Goal: Task Accomplishment & Management: Manage account settings

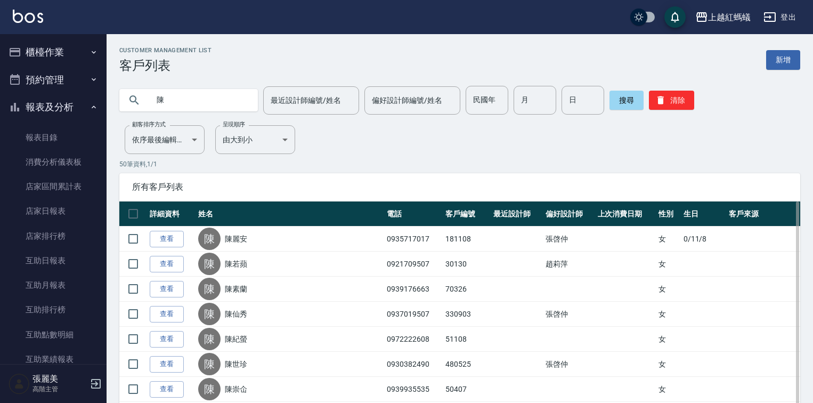
click at [60, 51] on button "櫃檯作業" at bounding box center [53, 52] width 98 height 28
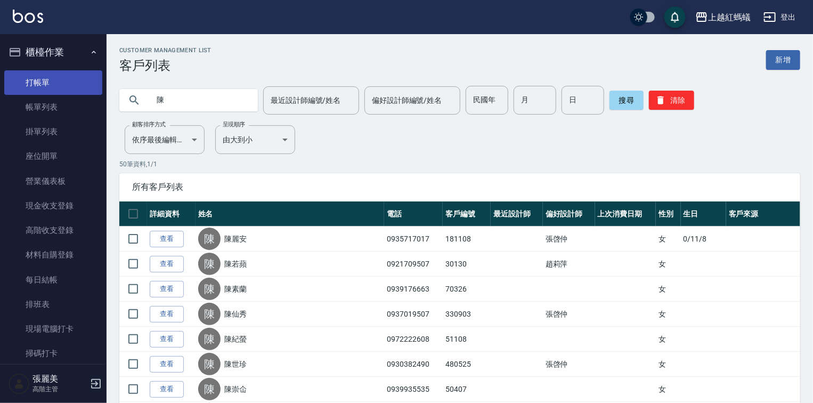
click at [66, 83] on link "打帳單" at bounding box center [53, 82] width 98 height 25
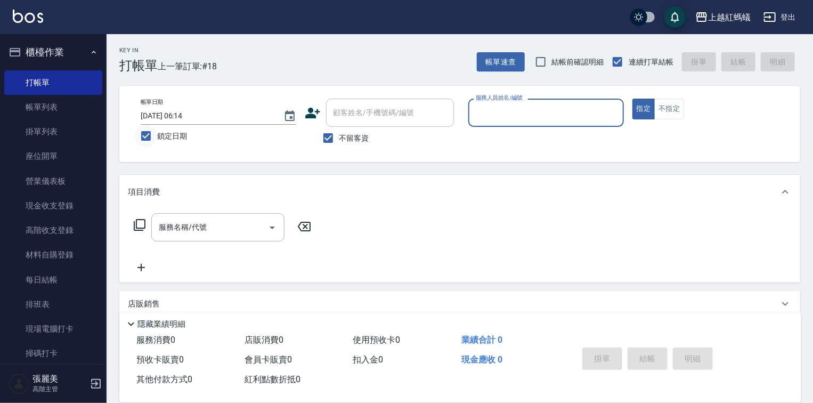
click at [144, 139] on input "鎖定日期" at bounding box center [146, 136] width 22 height 22
checkbox input "false"
type input "[DATE] 17:27"
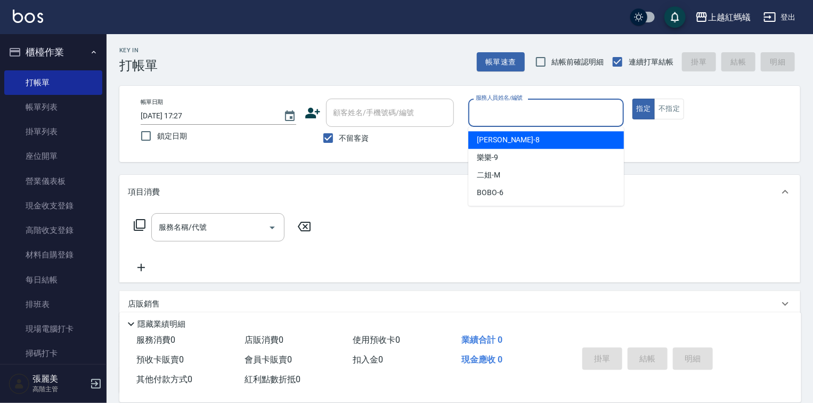
click at [525, 116] on input "服務人員姓名/編號" at bounding box center [546, 112] width 146 height 19
click at [501, 139] on div "[PERSON_NAME] -8" at bounding box center [547, 140] width 156 height 18
type input "[PERSON_NAME]-8"
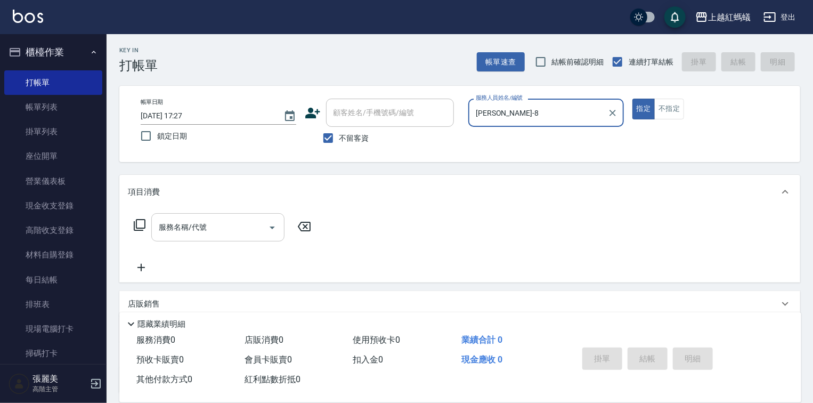
click at [213, 226] on input "服務名稱/代號" at bounding box center [210, 227] width 108 height 19
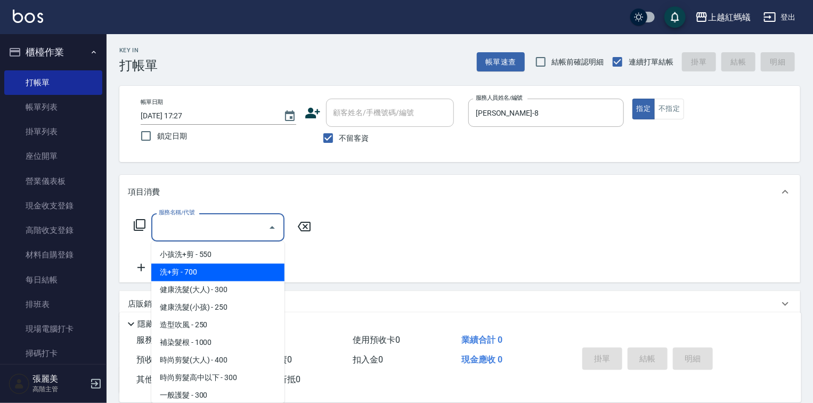
click at [188, 272] on span "洗+剪 - 700" at bounding box center [217, 273] width 133 height 18
type input "洗+剪(200)"
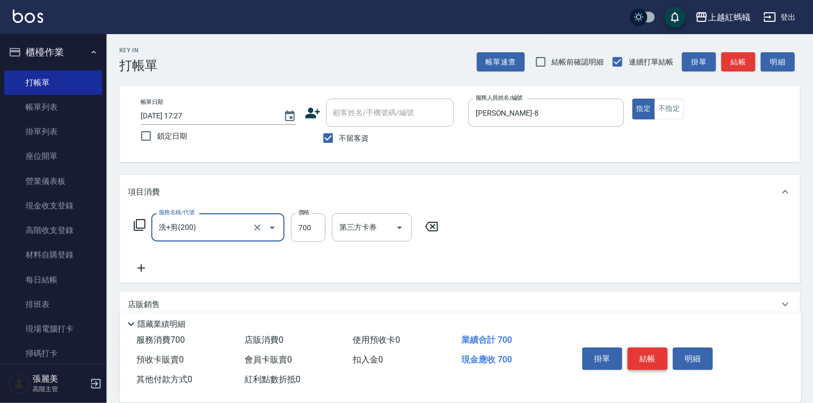
click at [649, 354] on button "結帳" at bounding box center [648, 359] width 40 height 22
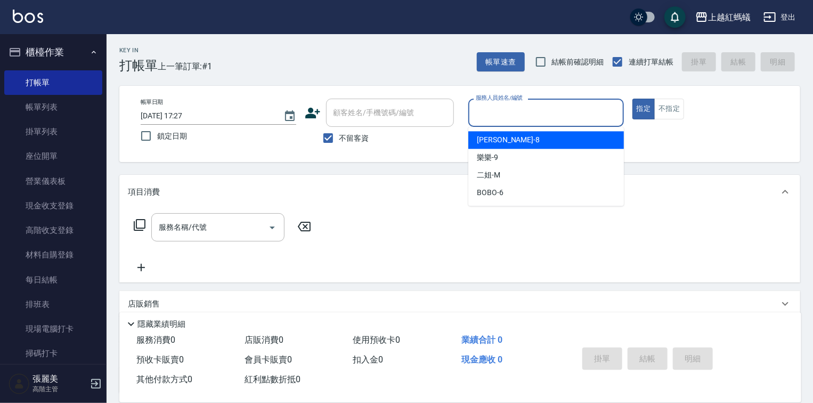
click at [558, 119] on input "服務人員姓名/編號" at bounding box center [546, 112] width 146 height 19
click at [532, 145] on div "[PERSON_NAME] -8" at bounding box center [547, 140] width 156 height 18
type input "[PERSON_NAME]-8"
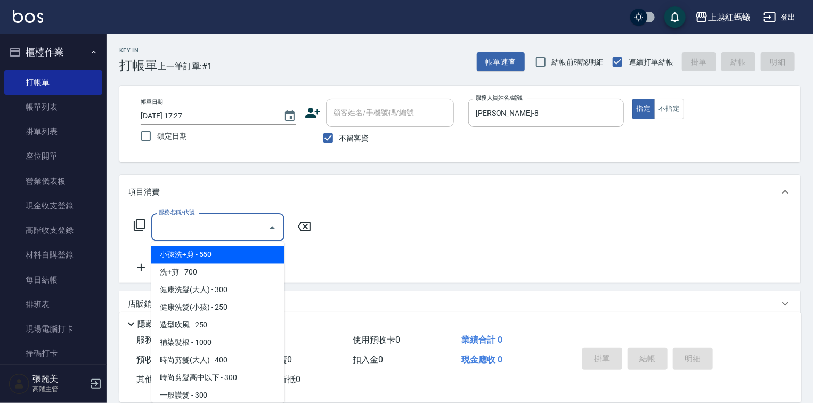
click at [230, 220] on input "服務名稱/代號" at bounding box center [210, 227] width 108 height 19
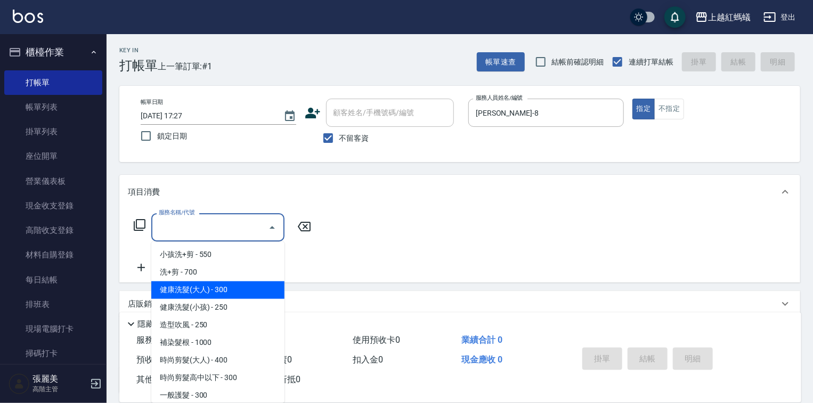
click at [229, 288] on span "健康洗髮(大人) - 300" at bounding box center [217, 290] width 133 height 18
type input "健康洗髮(大人)(201)"
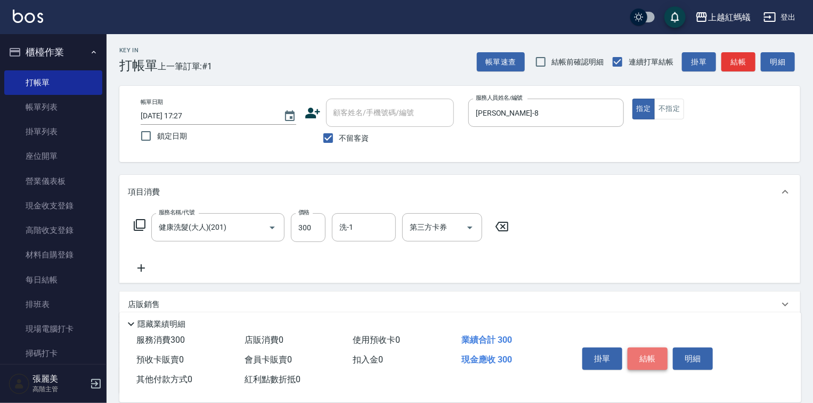
click at [661, 354] on button "結帳" at bounding box center [648, 359] width 40 height 22
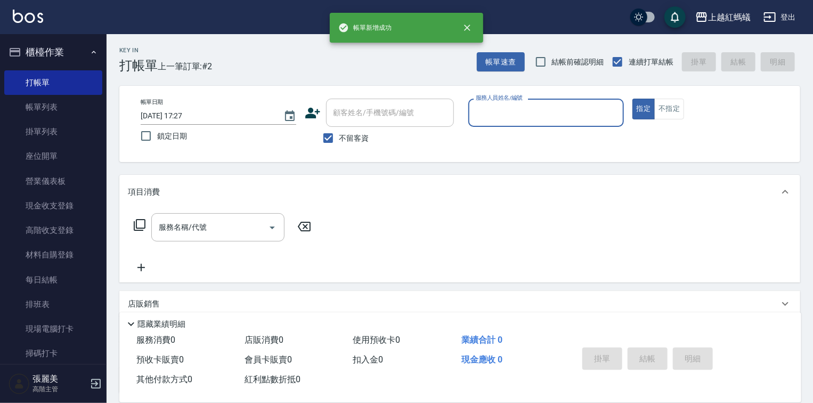
click at [521, 116] on input "服務人員姓名/編號" at bounding box center [546, 112] width 146 height 19
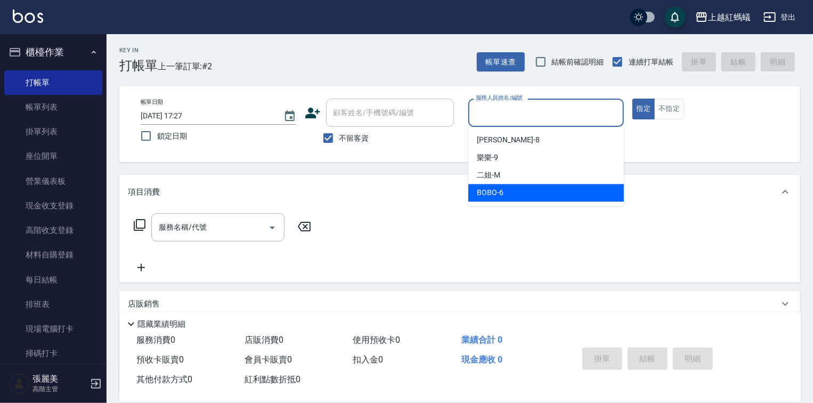
click at [539, 194] on div "BOBO -6" at bounding box center [547, 193] width 156 height 18
type input "BOBO-6"
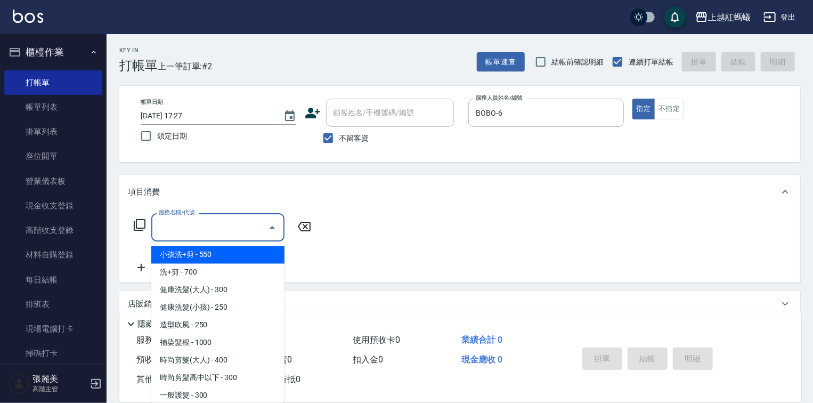
click at [208, 232] on input "服務名稱/代號" at bounding box center [210, 227] width 108 height 19
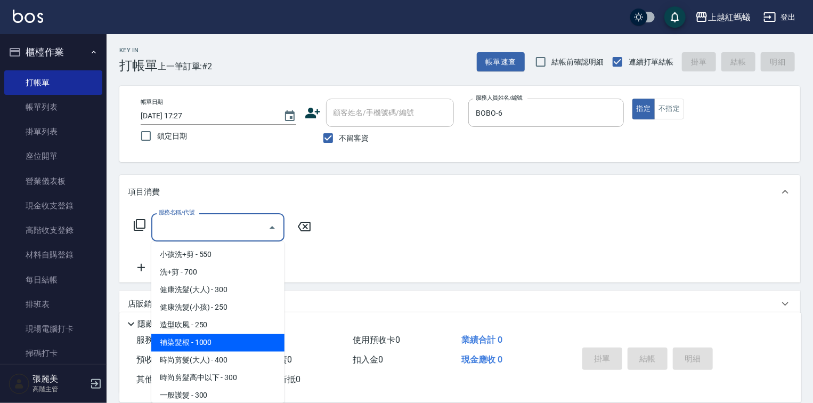
click at [224, 340] on span "補染髮根 - 1000" at bounding box center [217, 343] width 133 height 18
type input "補染髮根(204)"
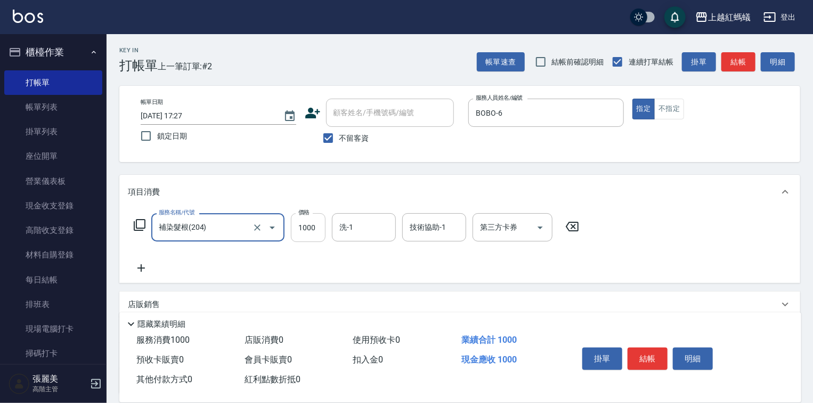
click at [305, 230] on input "1000" at bounding box center [308, 227] width 35 height 29
type input "1300"
click at [643, 350] on button "結帳" at bounding box center [648, 359] width 40 height 22
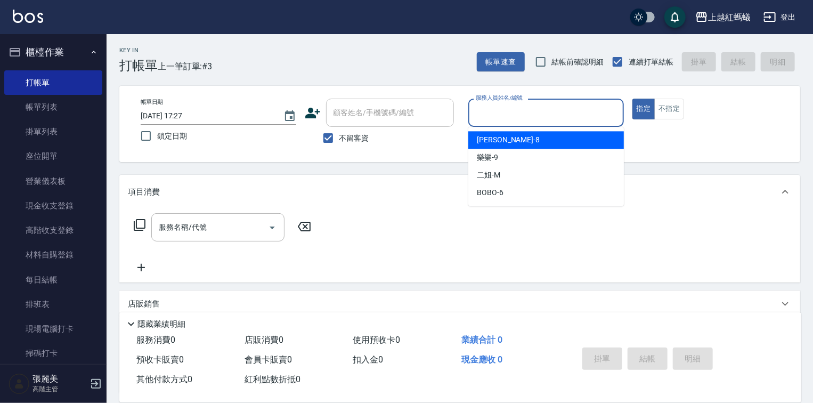
click at [546, 109] on input "服務人員姓名/編號" at bounding box center [546, 112] width 146 height 19
click at [518, 144] on div "[PERSON_NAME] -8" at bounding box center [547, 140] width 156 height 18
type input "[PERSON_NAME]-8"
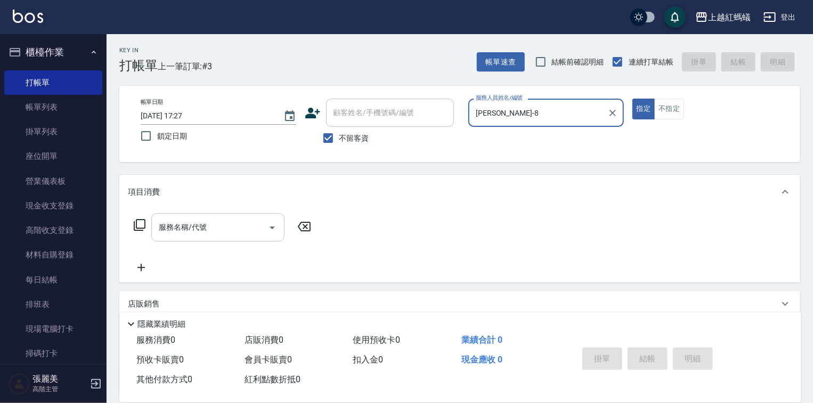
click at [230, 218] on input "服務名稱/代號" at bounding box center [210, 227] width 108 height 19
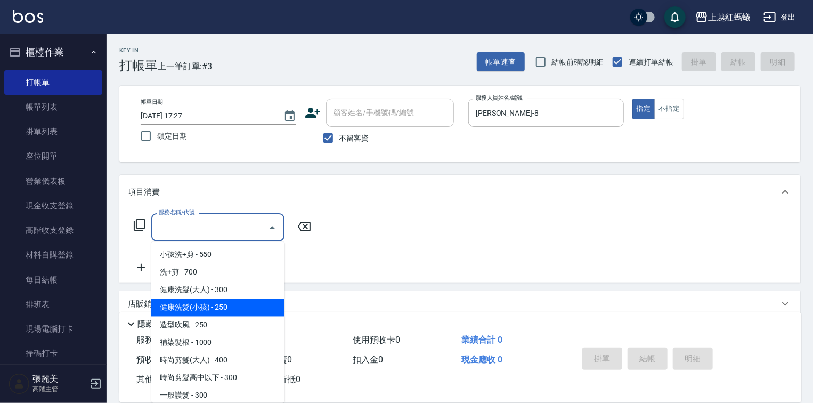
click at [233, 305] on span "健康洗髮(小孩) - 250" at bounding box center [217, 308] width 133 height 18
type input "健康洗髮(小孩)(202)"
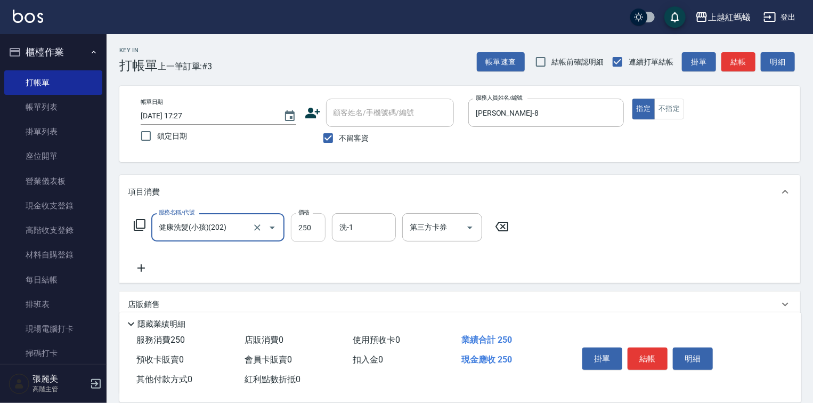
click at [310, 229] on input "250" at bounding box center [308, 227] width 35 height 29
type input "200"
click at [658, 348] on button "結帳" at bounding box center [648, 359] width 40 height 22
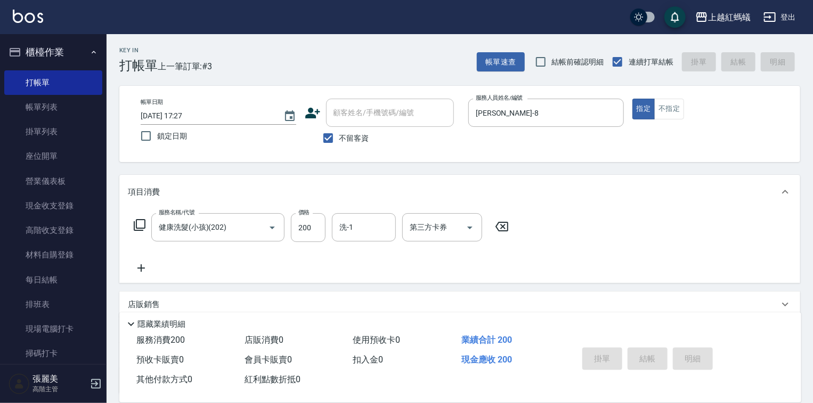
type input "[DATE] 17:28"
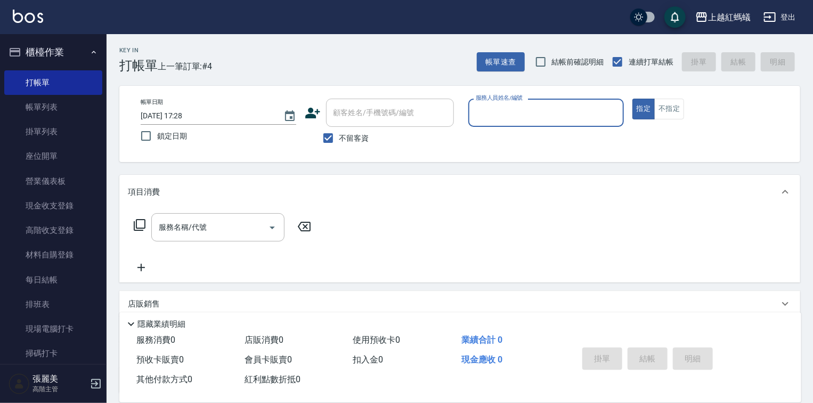
click at [528, 127] on div "服務人員姓名/編號 服務人員姓名/編號" at bounding box center [547, 118] width 156 height 39
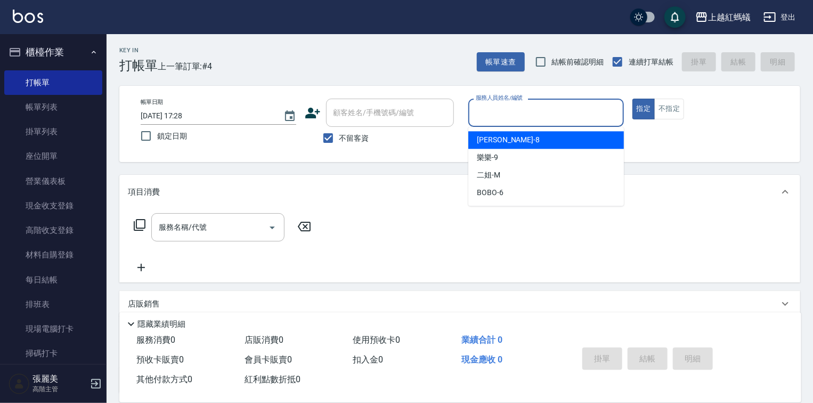
click at [516, 119] on input "服務人員姓名/編號" at bounding box center [546, 112] width 146 height 19
click at [524, 141] on div "[PERSON_NAME] -8" at bounding box center [547, 140] width 156 height 18
type input "[PERSON_NAME]-8"
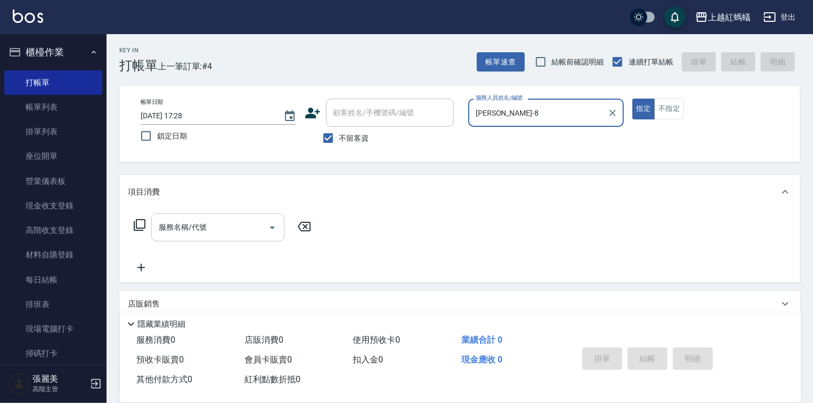
click at [203, 231] on input "服務名稱/代號" at bounding box center [210, 227] width 108 height 19
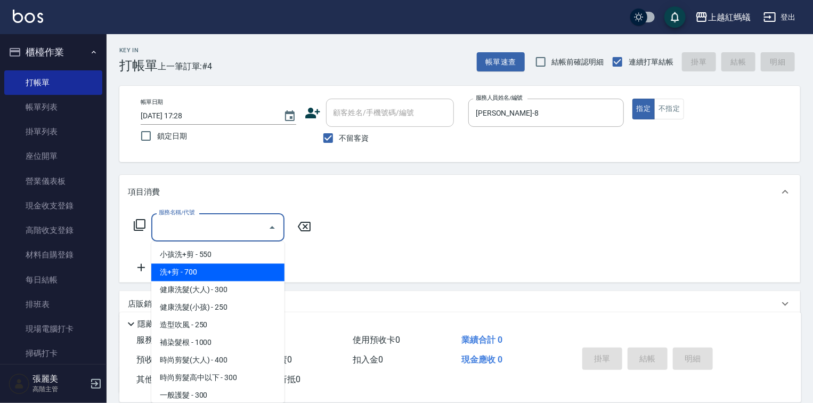
click at [188, 273] on span "洗+剪 - 700" at bounding box center [217, 273] width 133 height 18
type input "洗+剪(200)"
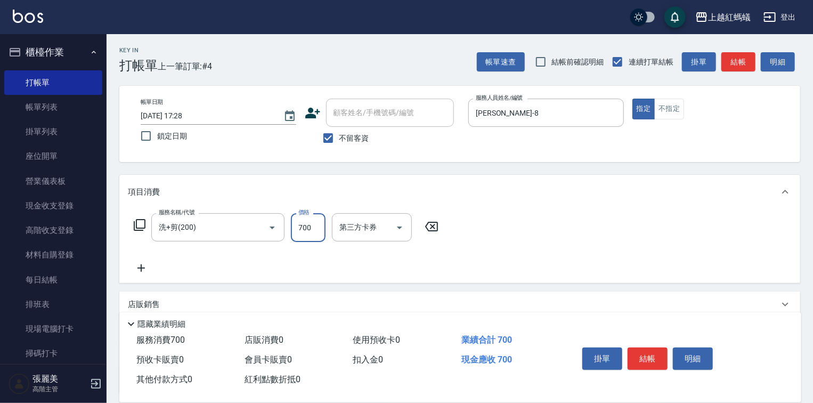
click at [313, 233] on input "700" at bounding box center [308, 227] width 35 height 29
type input "850"
click at [659, 354] on button "結帳" at bounding box center [648, 359] width 40 height 22
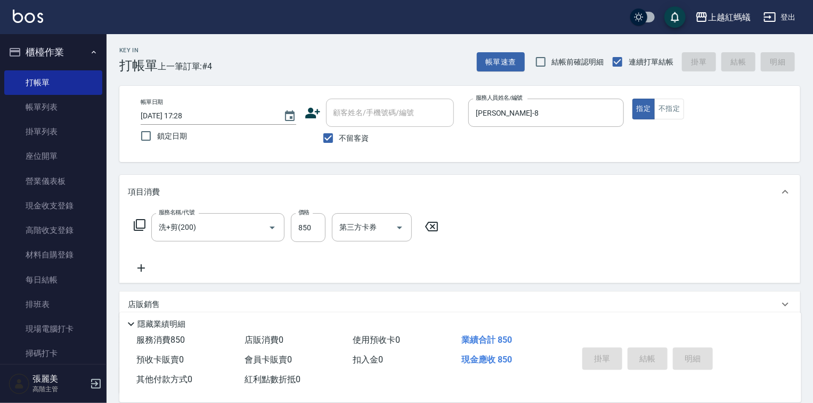
type input "[DATE] 17:29"
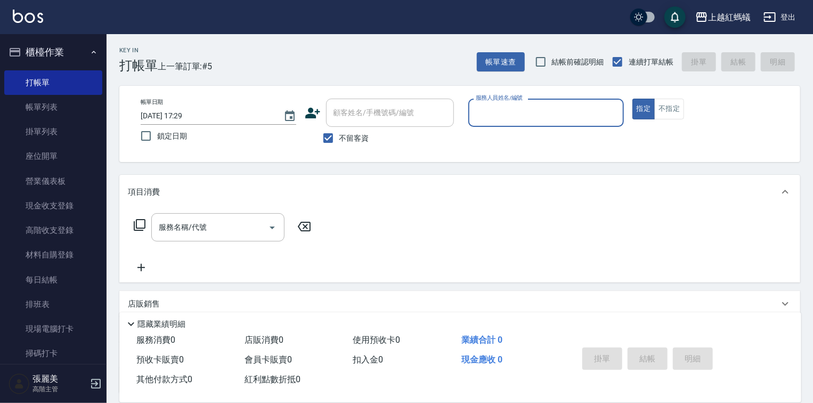
click at [526, 118] on input "服務人員姓名/編號" at bounding box center [546, 112] width 146 height 19
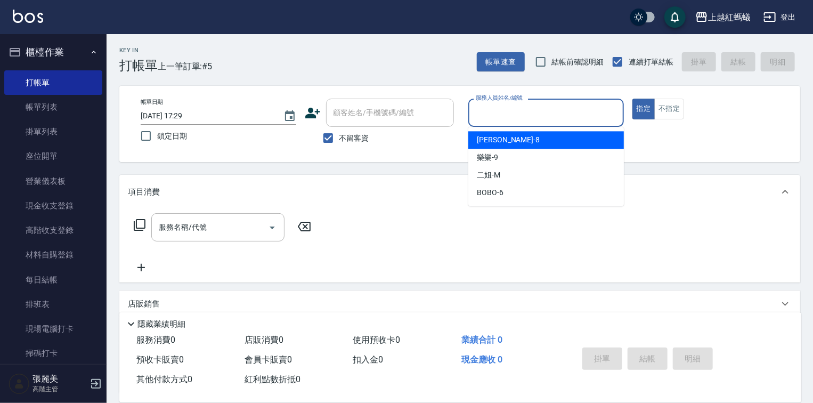
click at [528, 136] on div "[PERSON_NAME] -8" at bounding box center [547, 140] width 156 height 18
type input "[PERSON_NAME]-8"
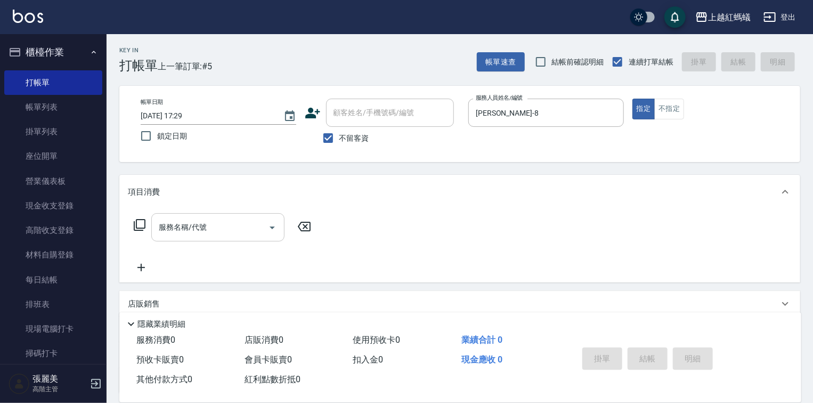
drag, startPoint x: 230, startPoint y: 207, endPoint x: 228, endPoint y: 222, distance: 15.2
click at [228, 222] on div "項目消費 服務名稱/代號 服務名稱/代號" at bounding box center [459, 229] width 681 height 108
click at [227, 223] on input "服務名稱/代號" at bounding box center [210, 227] width 108 height 19
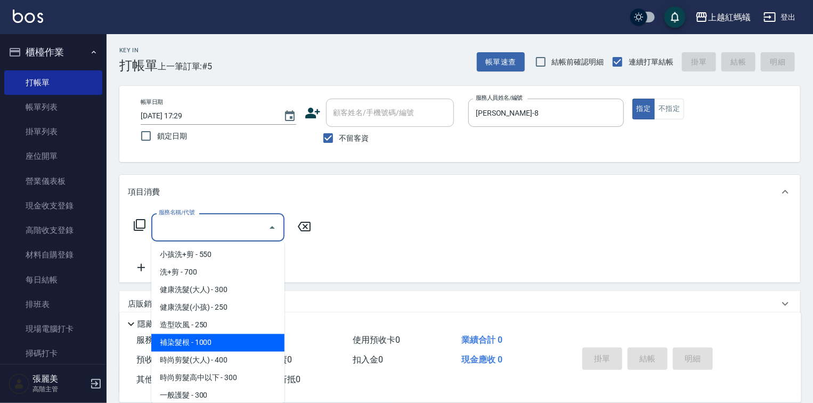
click at [230, 342] on span "補染髮根 - 1000" at bounding box center [217, 343] width 133 height 18
type input "補染髮根(204)"
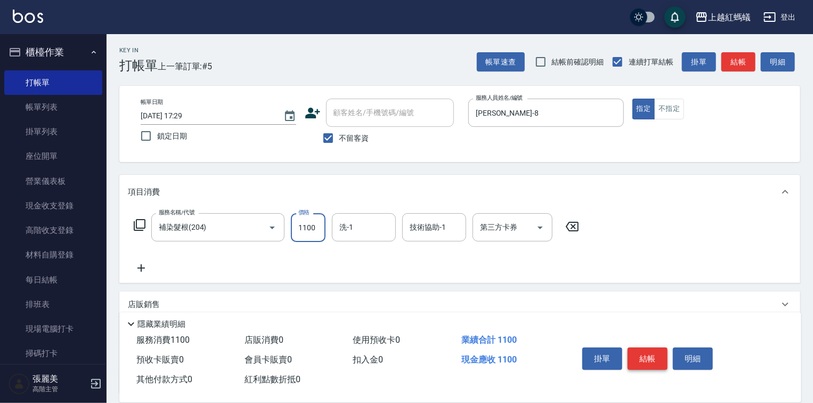
type input "1100"
click at [635, 348] on button "結帳" at bounding box center [648, 359] width 40 height 22
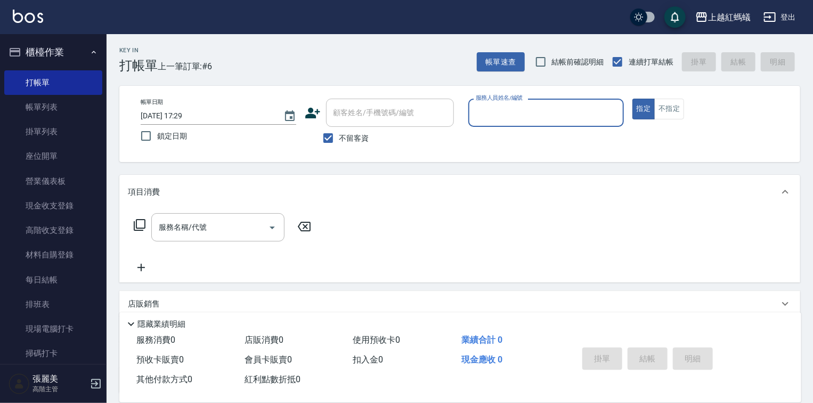
click at [502, 113] on input "服務人員姓名/編號" at bounding box center [546, 112] width 146 height 19
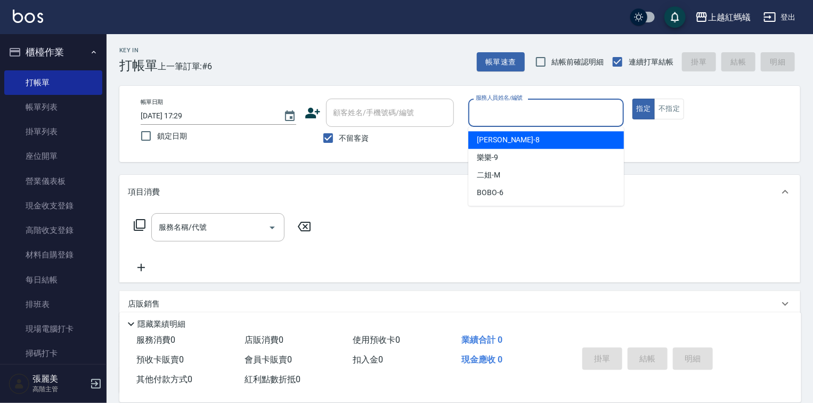
click at [511, 141] on div "[PERSON_NAME] -8" at bounding box center [547, 140] width 156 height 18
type input "[PERSON_NAME]-8"
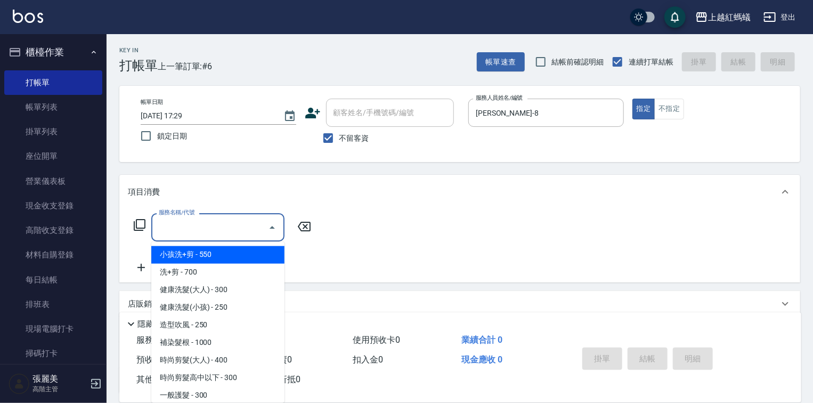
click at [245, 222] on input "服務名稱/代號" at bounding box center [210, 227] width 108 height 19
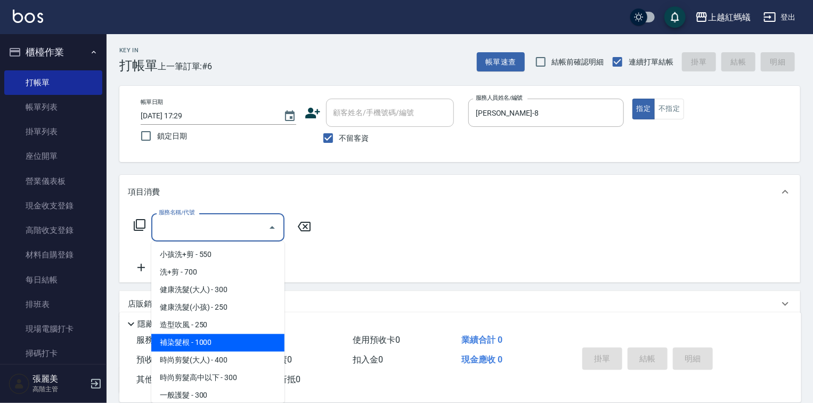
click at [204, 343] on span "補染髮根 - 1000" at bounding box center [217, 343] width 133 height 18
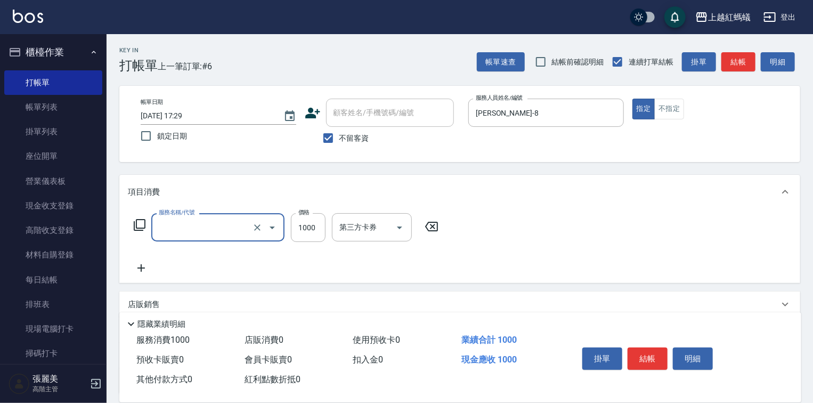
type input "補染髮根(204)"
click at [316, 228] on input "1000" at bounding box center [308, 227] width 35 height 29
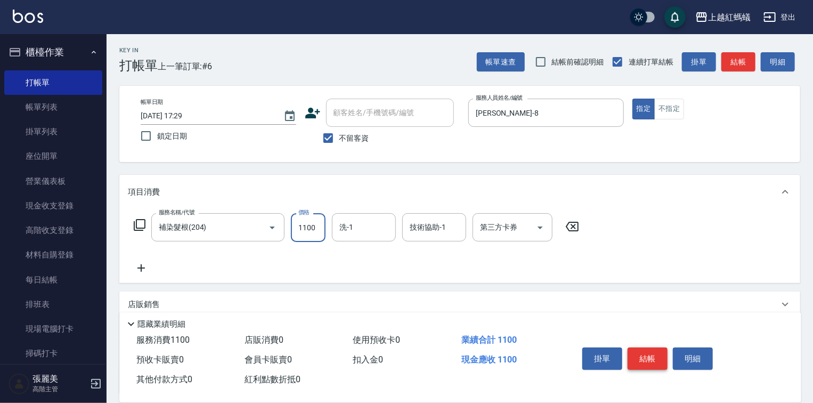
type input "1100"
click at [656, 352] on button "結帳" at bounding box center [648, 359] width 40 height 22
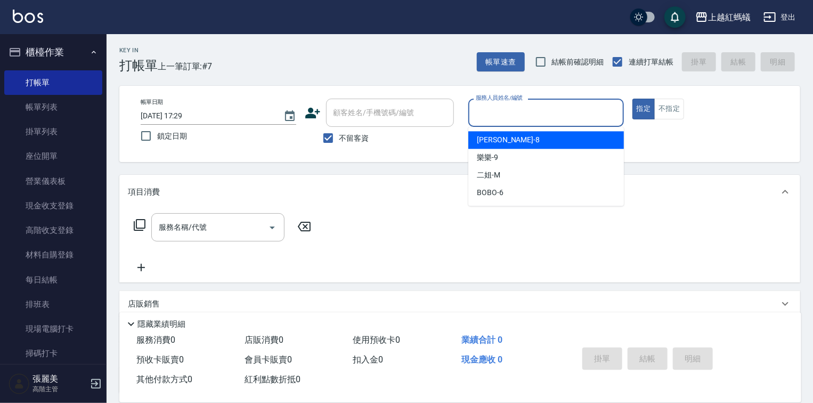
click at [542, 119] on input "服務人員姓名/編號" at bounding box center [546, 112] width 146 height 19
click at [520, 139] on div "[PERSON_NAME] -8" at bounding box center [547, 140] width 156 height 18
type input "[PERSON_NAME]-8"
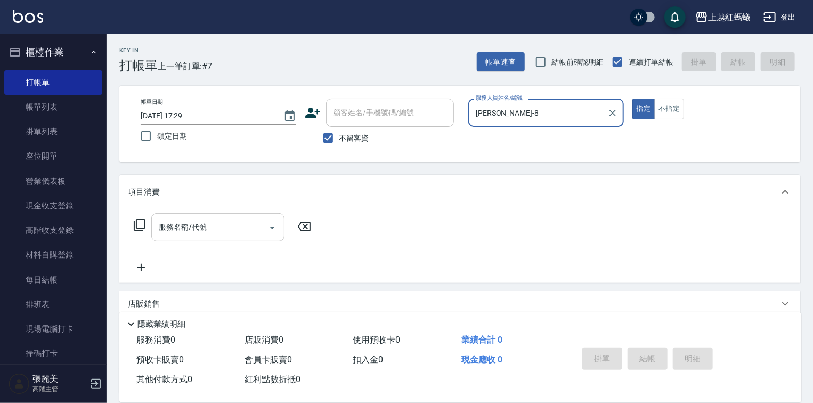
click at [200, 232] on input "服務名稱/代號" at bounding box center [210, 227] width 108 height 19
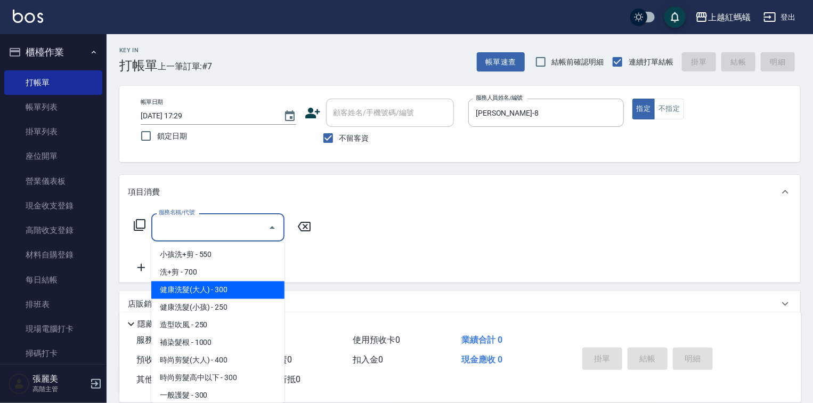
click at [230, 289] on span "健康洗髮(大人) - 300" at bounding box center [217, 290] width 133 height 18
type input "健康洗髮(大人)(201)"
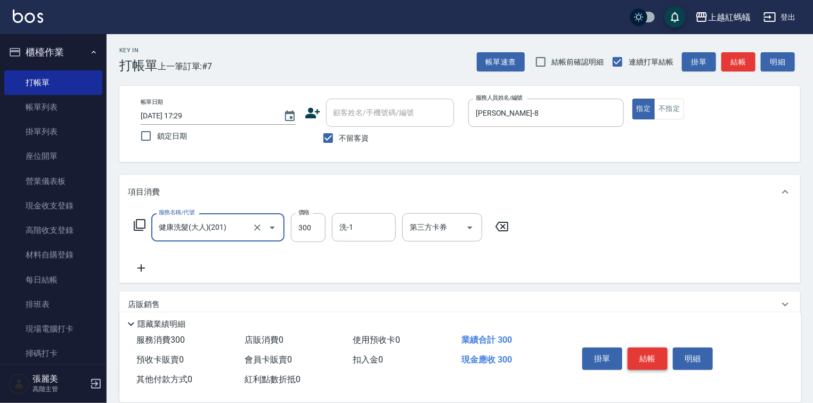
click at [638, 355] on button "結帳" at bounding box center [648, 359] width 40 height 22
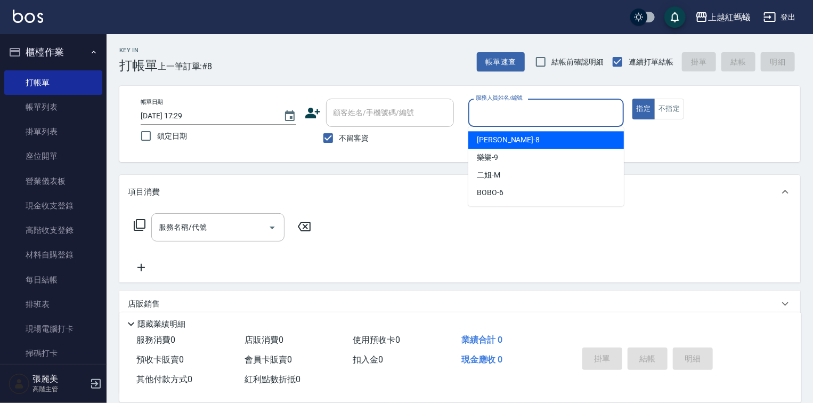
click at [518, 113] on input "服務人員姓名/編號" at bounding box center [546, 112] width 146 height 19
click at [500, 141] on div "[PERSON_NAME] -8" at bounding box center [547, 140] width 156 height 18
type input "[PERSON_NAME]-8"
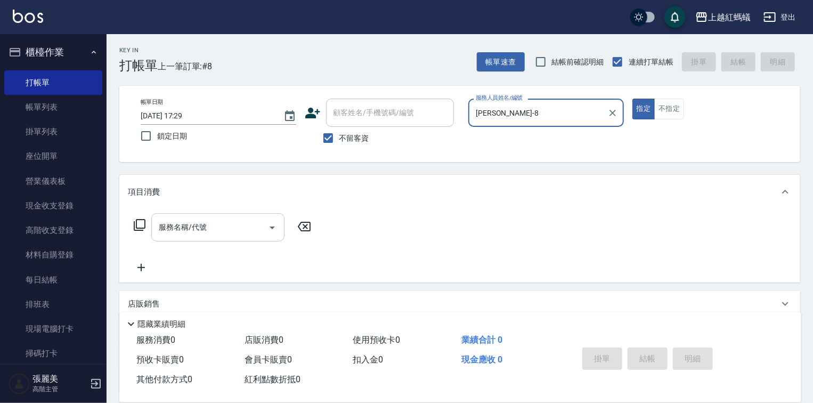
click at [224, 219] on input "服務名稱/代號" at bounding box center [210, 227] width 108 height 19
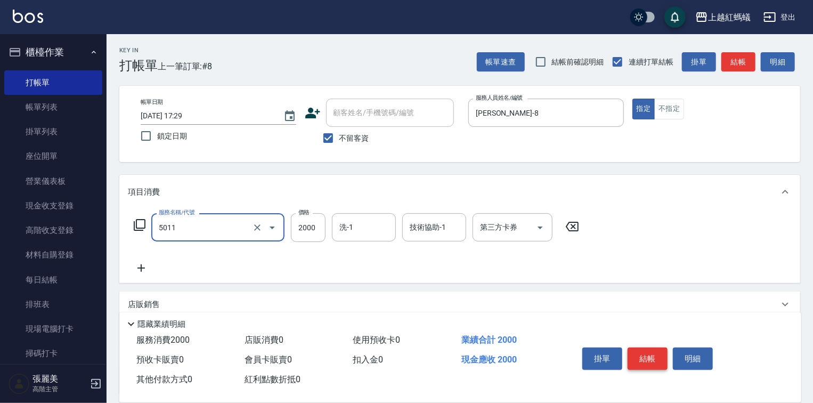
type input "桑多麗燙(短)(5011)"
click at [647, 358] on button "結帳" at bounding box center [648, 359] width 40 height 22
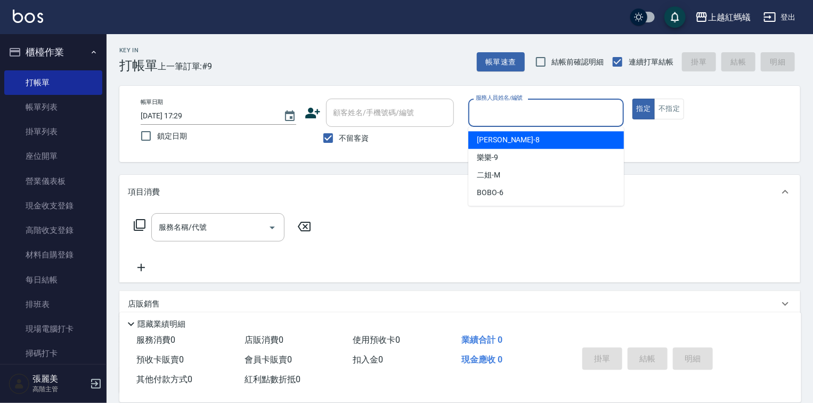
click at [500, 108] on input "服務人員姓名/編號" at bounding box center [546, 112] width 146 height 19
click at [522, 141] on div "[PERSON_NAME] -8" at bounding box center [547, 140] width 156 height 18
type input "[PERSON_NAME]-8"
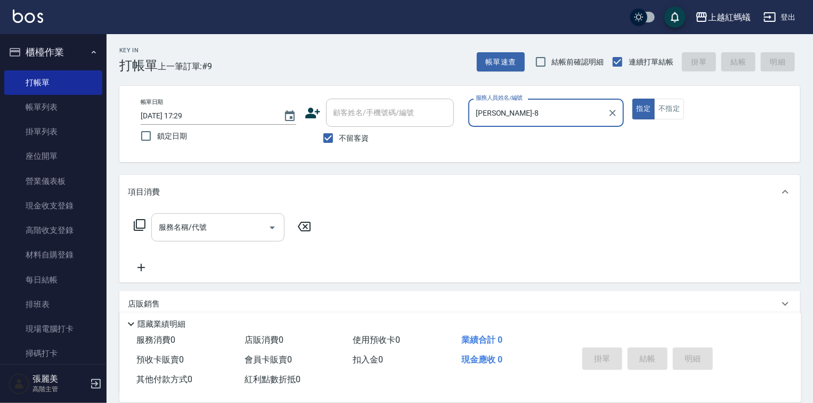
click at [204, 215] on div "服務名稱/代號" at bounding box center [217, 227] width 133 height 28
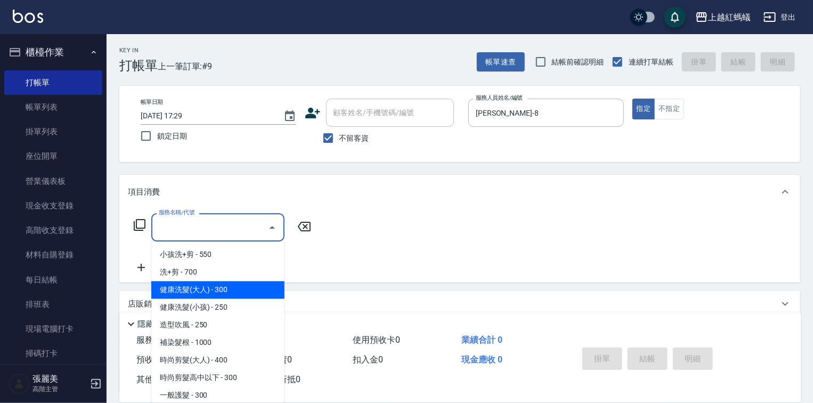
click at [245, 284] on span "健康洗髮(大人) - 300" at bounding box center [217, 290] width 133 height 18
type input "健康洗髮(大人)(201)"
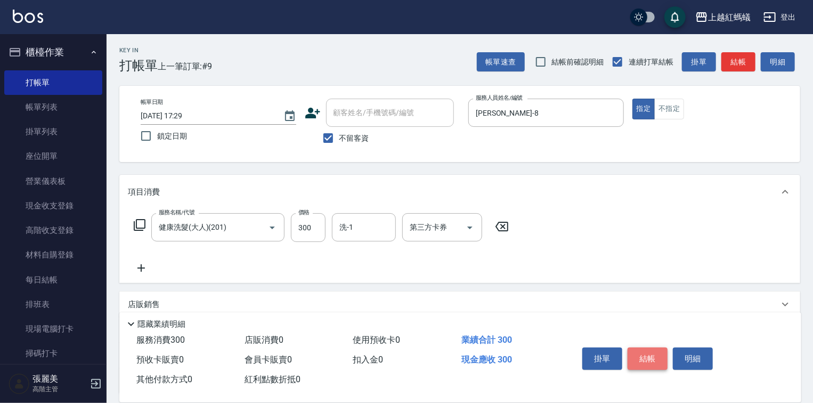
click at [647, 358] on button "結帳" at bounding box center [648, 359] width 40 height 22
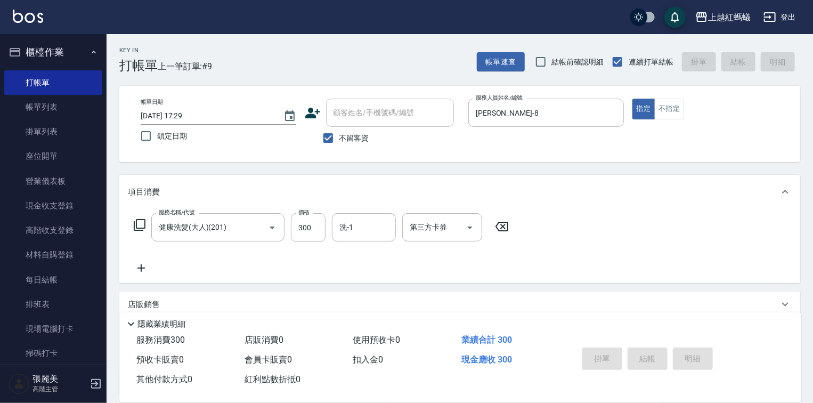
type input "[DATE] 17:30"
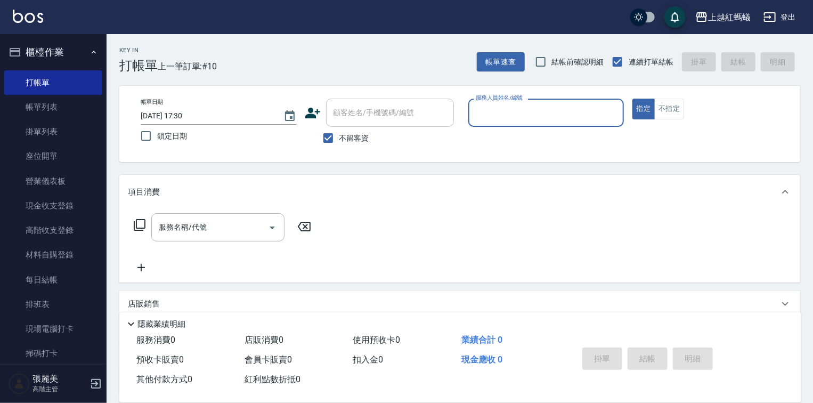
click at [521, 118] on input "服務人員姓名/編號" at bounding box center [546, 112] width 146 height 19
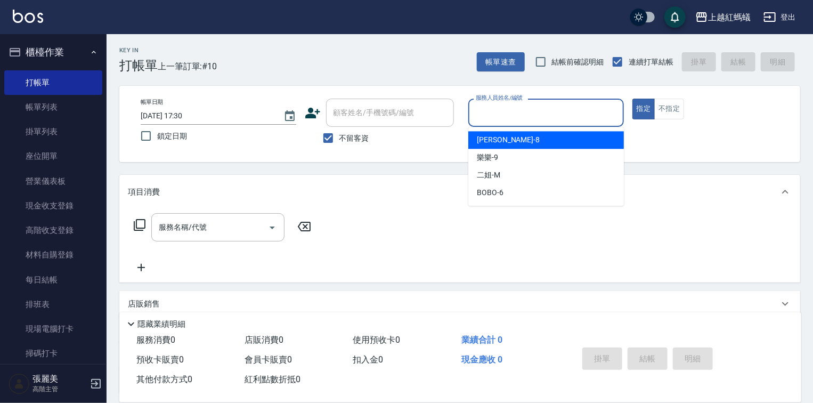
click at [513, 143] on div "[PERSON_NAME] -8" at bounding box center [547, 140] width 156 height 18
type input "[PERSON_NAME]-8"
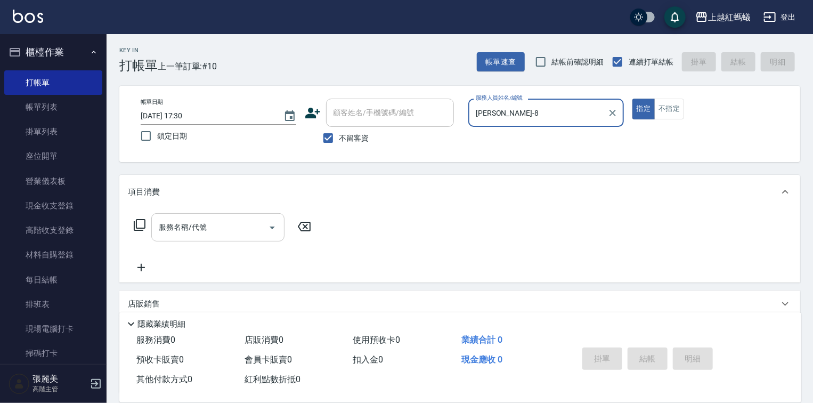
click at [222, 228] on input "服務名稱/代號" at bounding box center [210, 227] width 108 height 19
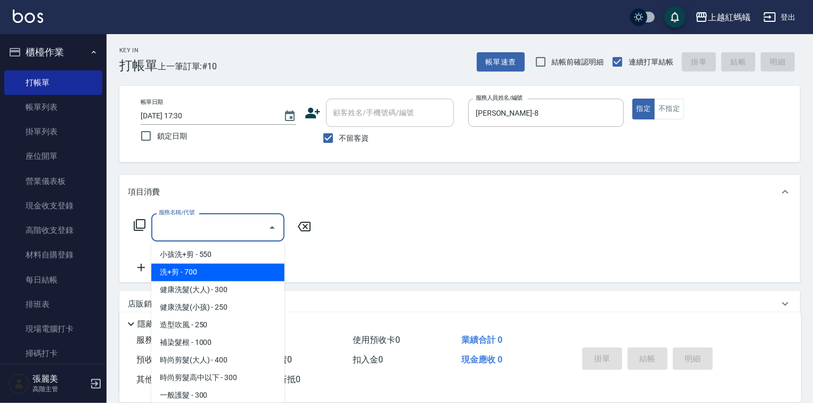
click at [186, 274] on span "洗+剪 - 700" at bounding box center [217, 273] width 133 height 18
type input "洗+剪(200)"
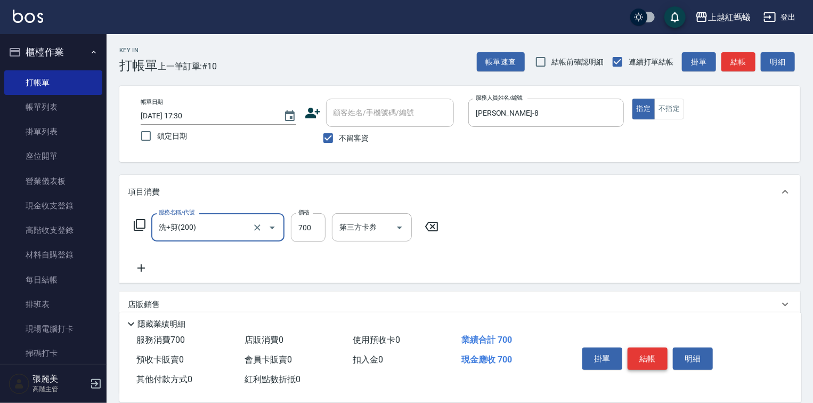
click at [650, 354] on button "結帳" at bounding box center [648, 359] width 40 height 22
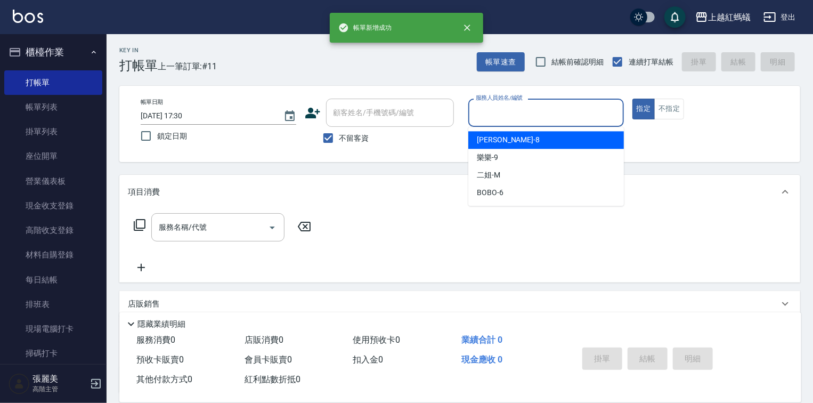
click at [518, 116] on input "服務人員姓名/編號" at bounding box center [546, 112] width 146 height 19
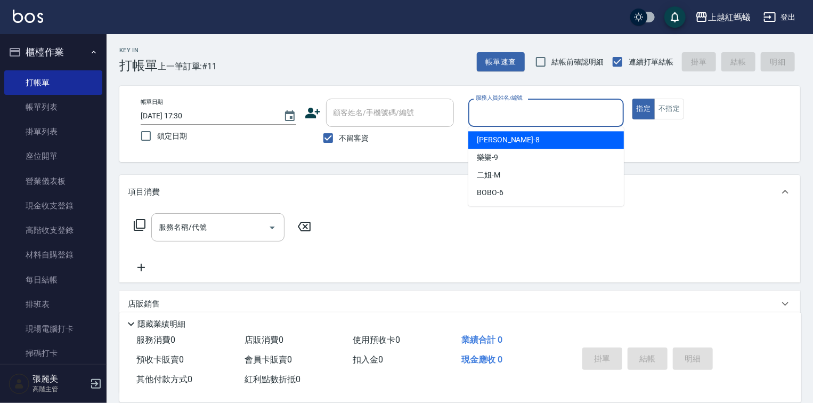
click at [512, 139] on div "[PERSON_NAME] -8" at bounding box center [547, 140] width 156 height 18
type input "[PERSON_NAME]-8"
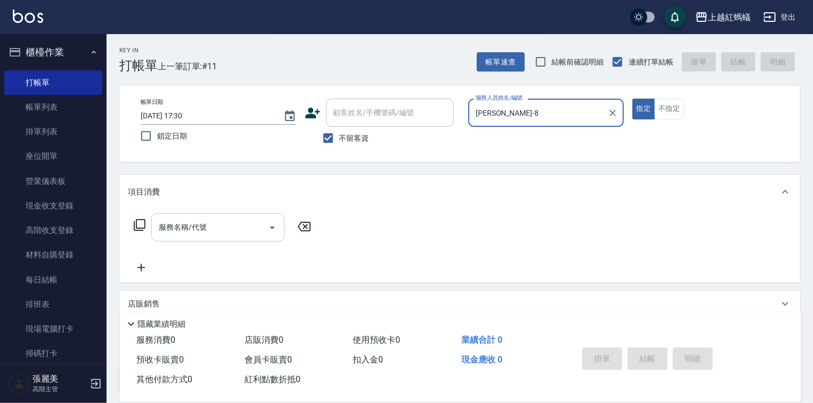
click at [249, 222] on input "服務名稱/代號" at bounding box center [210, 227] width 108 height 19
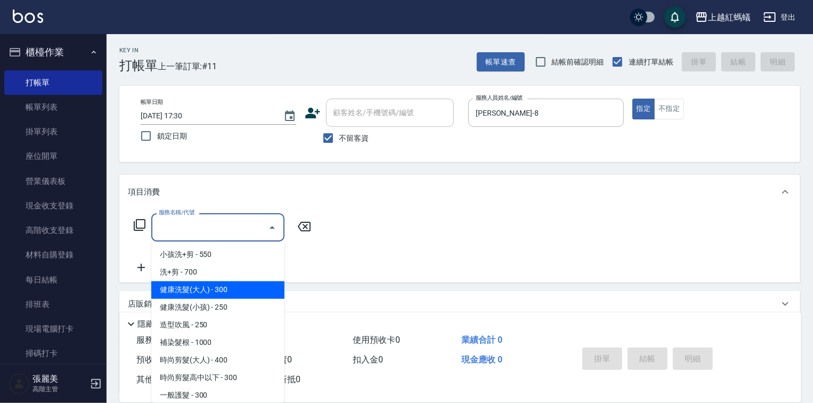
click at [246, 286] on span "健康洗髮(大人) - 300" at bounding box center [217, 290] width 133 height 18
type input "健康洗髮(大人)(201)"
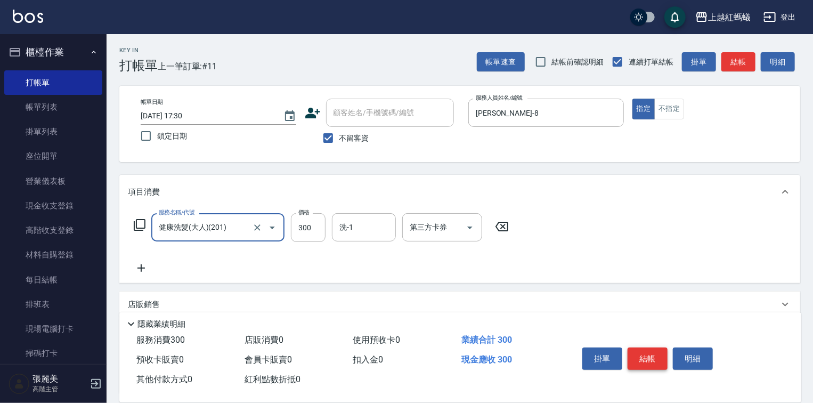
click at [640, 357] on button "結帳" at bounding box center [648, 359] width 40 height 22
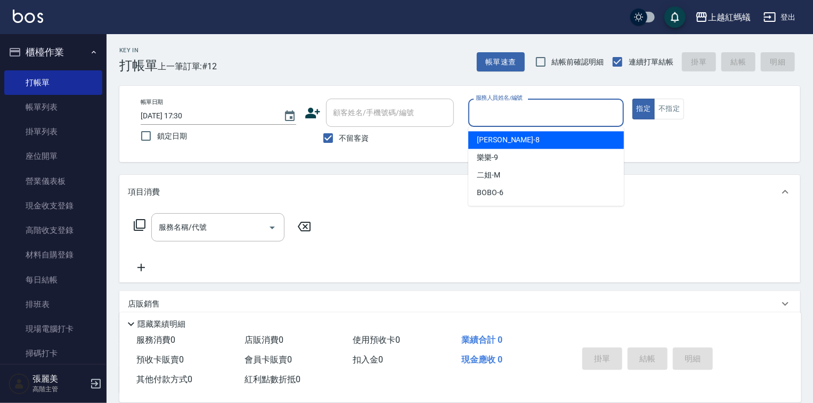
drag, startPoint x: 518, startPoint y: 110, endPoint x: 507, endPoint y: 184, distance: 74.8
click at [518, 110] on input "服務人員姓名/編號" at bounding box center [546, 112] width 146 height 19
click at [516, 145] on div "[PERSON_NAME] -8" at bounding box center [547, 140] width 156 height 18
type input "[PERSON_NAME]-8"
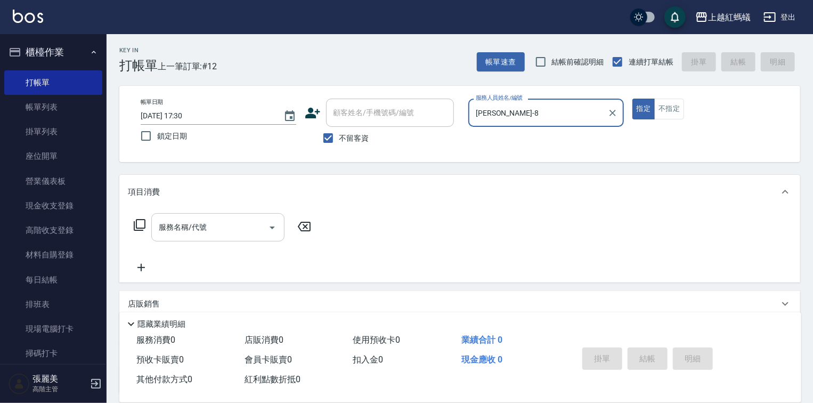
click at [196, 227] on input "服務名稱/代號" at bounding box center [210, 227] width 108 height 19
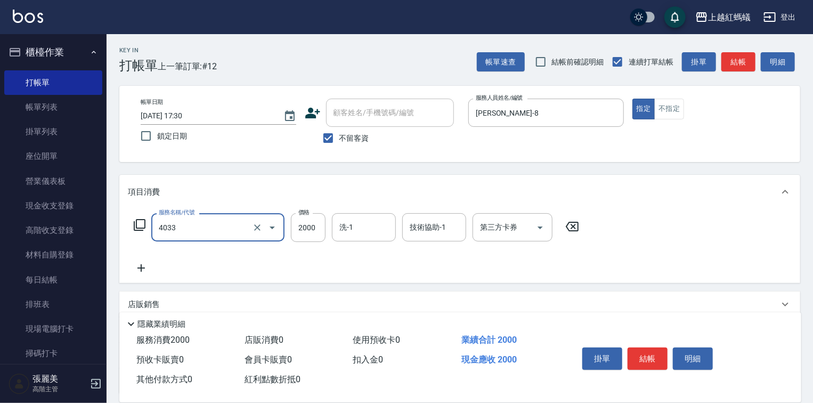
type input "創意挑染(長)(4033)"
click at [301, 226] on input "3100" at bounding box center [308, 227] width 35 height 29
type input "2100"
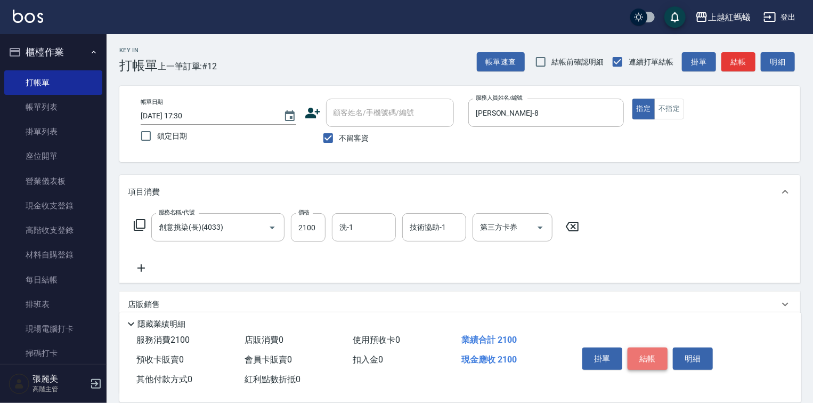
click at [660, 348] on button "結帳" at bounding box center [648, 359] width 40 height 22
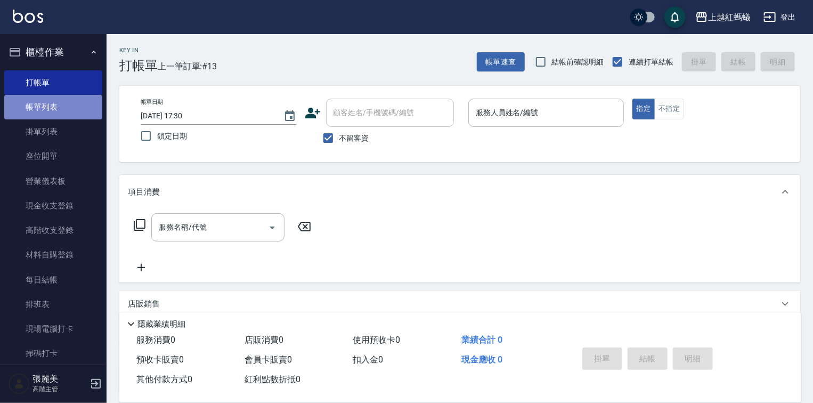
click at [53, 102] on link "帳單列表" at bounding box center [53, 107] width 98 height 25
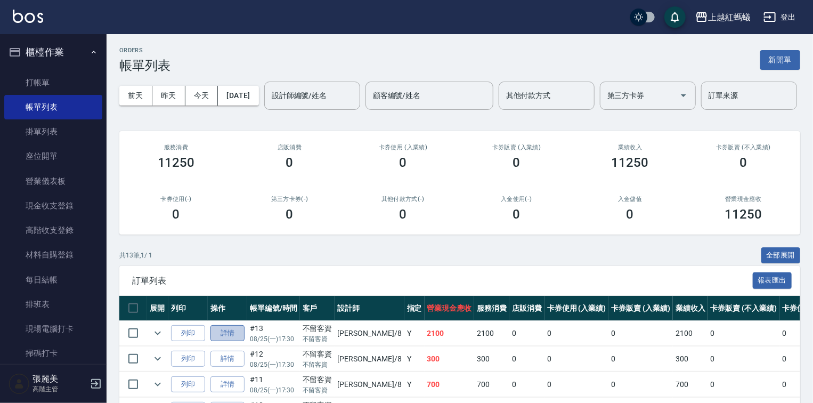
click at [233, 342] on link "詳情" at bounding box center [228, 333] width 34 height 17
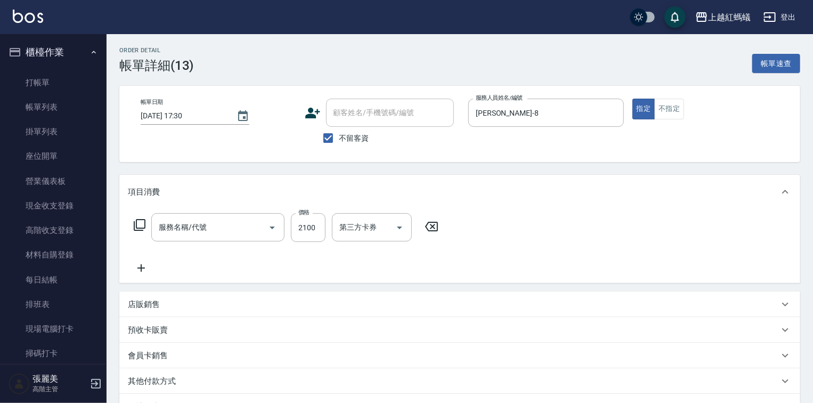
type input "[DATE] 17:30"
checkbox input "true"
type input "[PERSON_NAME]-8"
type input "創意挑染(長)(4033)"
click at [313, 224] on input "2100" at bounding box center [308, 227] width 35 height 29
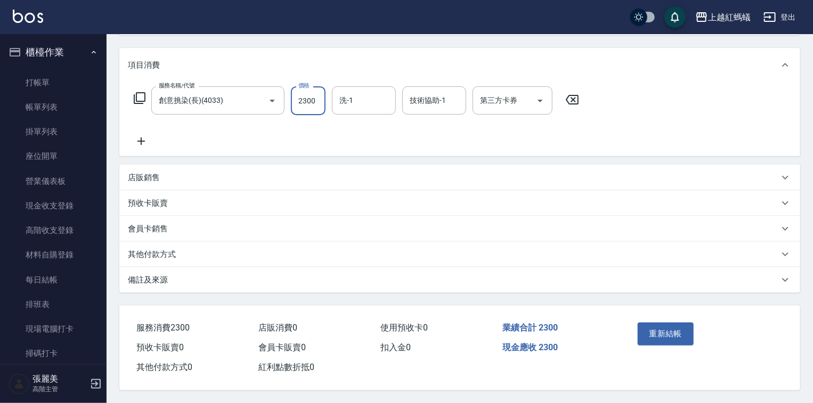
scroll to position [130, 0]
type input "2300"
click at [677, 329] on button "重新結帳" at bounding box center [666, 333] width 57 height 22
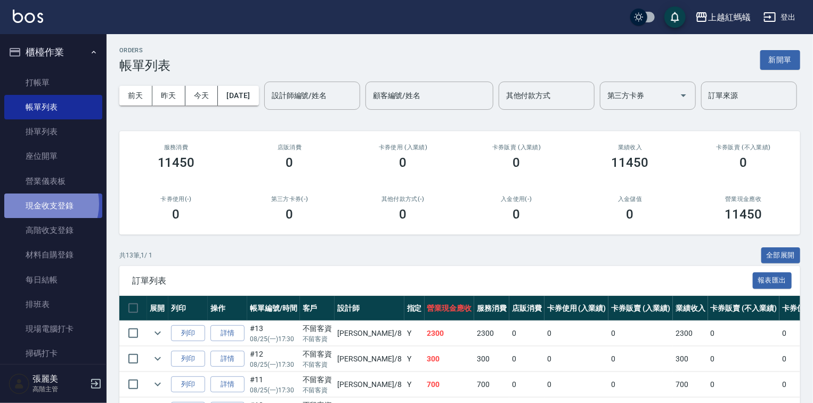
click at [43, 204] on link "現金收支登錄" at bounding box center [53, 205] width 98 height 25
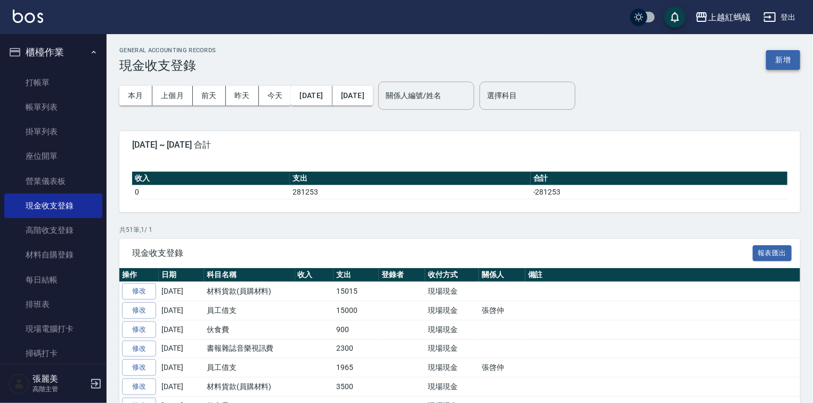
click at [789, 63] on button "新增" at bounding box center [783, 60] width 34 height 20
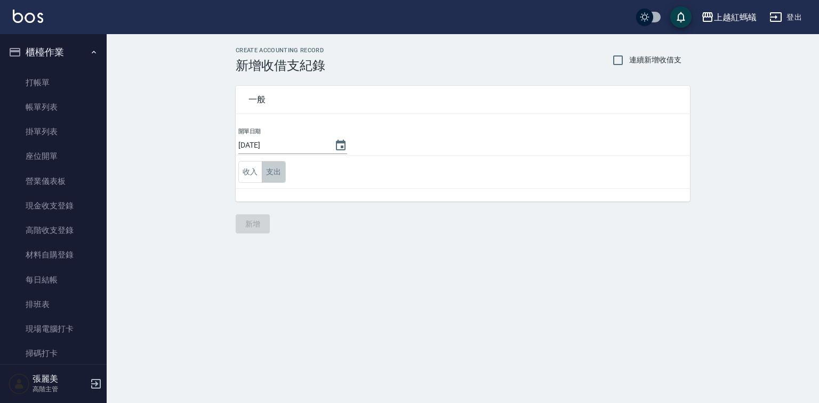
click at [275, 174] on button "支出" at bounding box center [274, 172] width 24 height 22
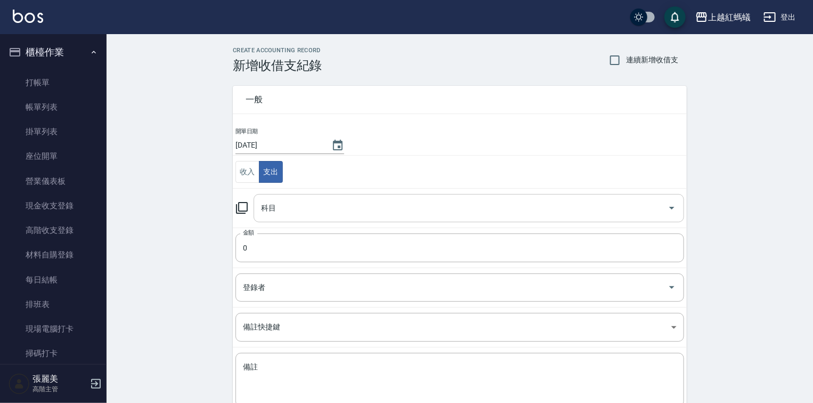
click at [288, 196] on div "科目" at bounding box center [469, 208] width 431 height 28
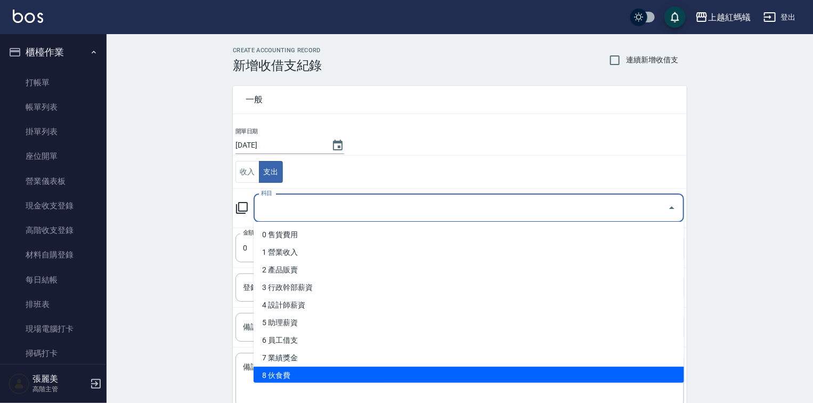
click at [283, 373] on li "8 伙食費" at bounding box center [469, 376] width 431 height 18
type input "8 伙食費"
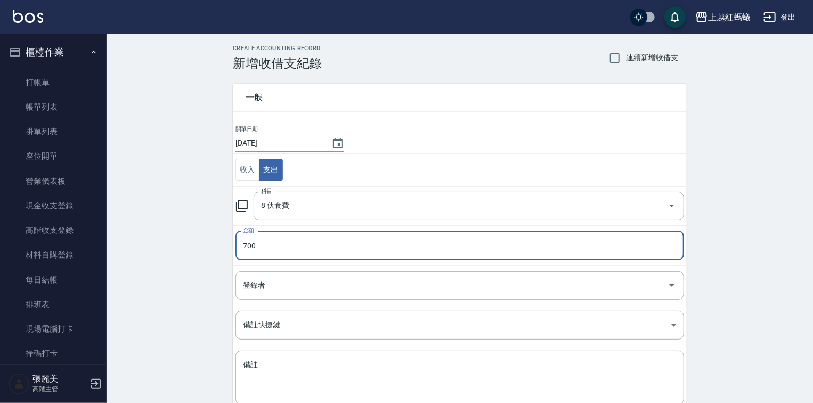
scroll to position [66, 0]
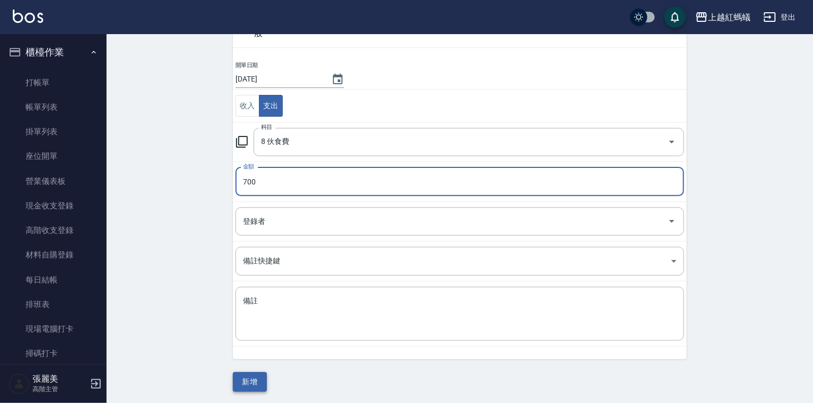
type input "700"
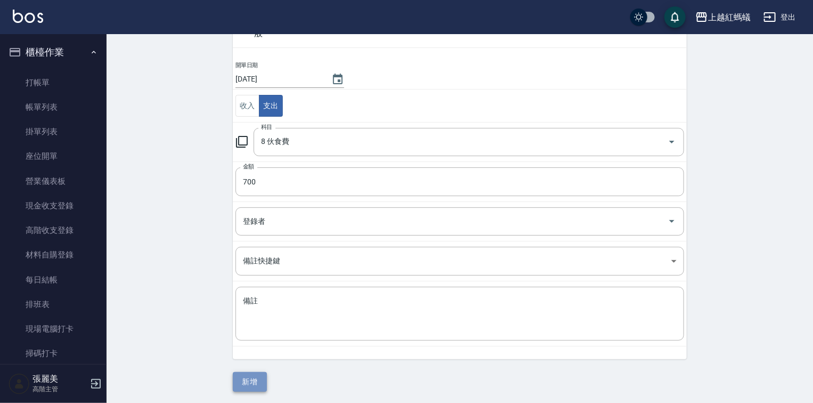
click at [256, 388] on button "新增" at bounding box center [250, 382] width 34 height 20
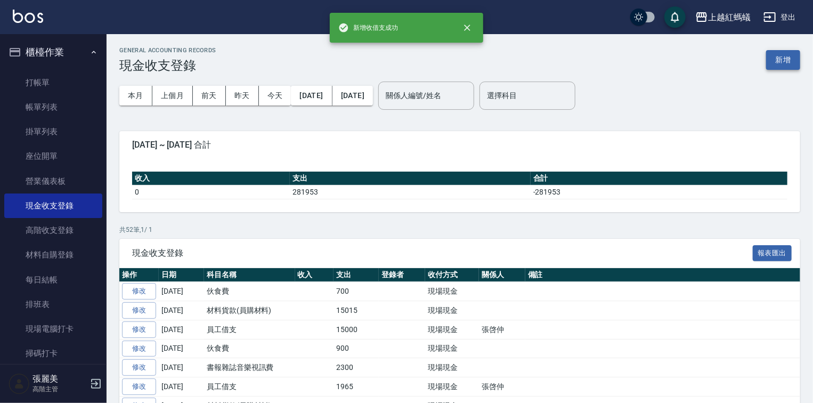
click at [785, 63] on button "新增" at bounding box center [783, 60] width 34 height 20
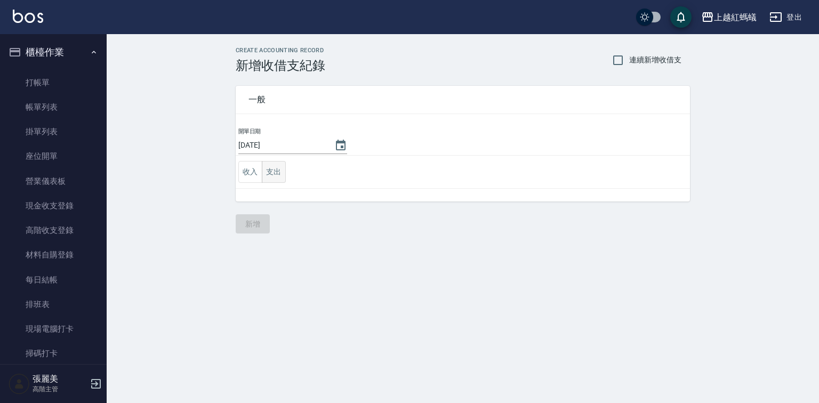
click at [273, 172] on button "支出" at bounding box center [274, 172] width 24 height 22
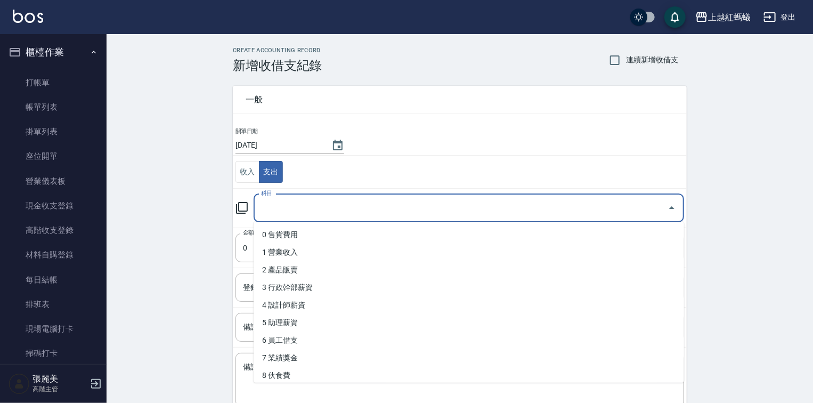
click at [278, 200] on input "科目" at bounding box center [461, 208] width 405 height 19
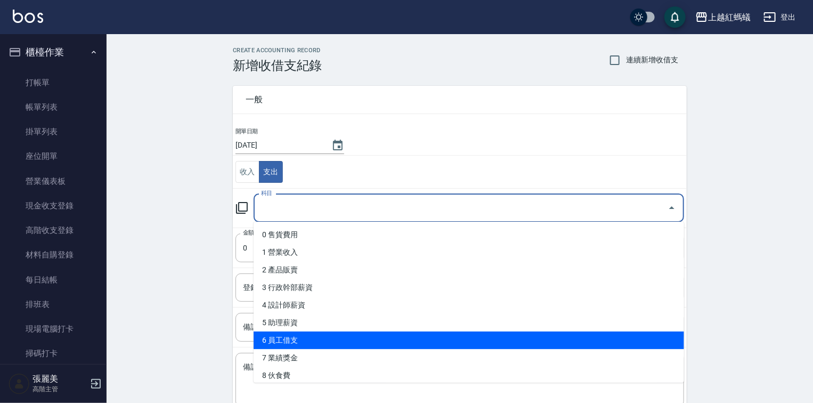
click at [297, 335] on li "6 員工借支" at bounding box center [469, 341] width 431 height 18
type input "6 員工借支"
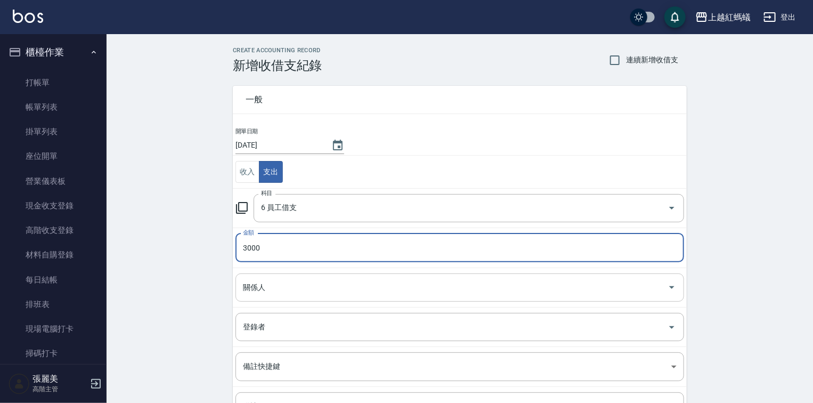
type input "3000"
click at [284, 283] on input "關係人" at bounding box center [451, 287] width 423 height 19
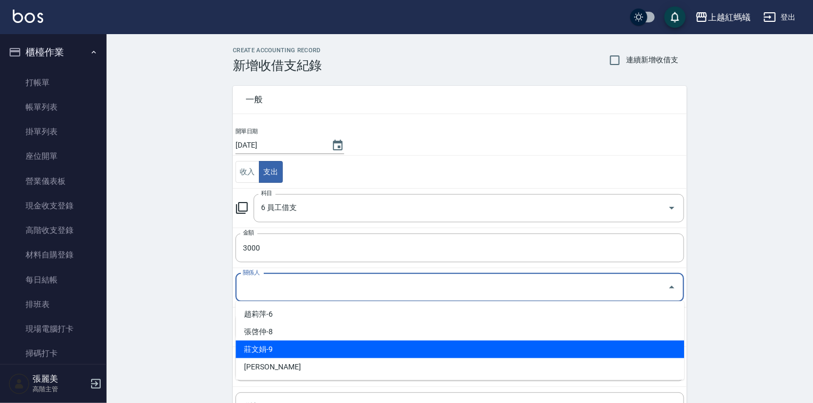
click at [261, 344] on li "莊文娟-9" at bounding box center [460, 350] width 449 height 18
type input "莊文娟-9"
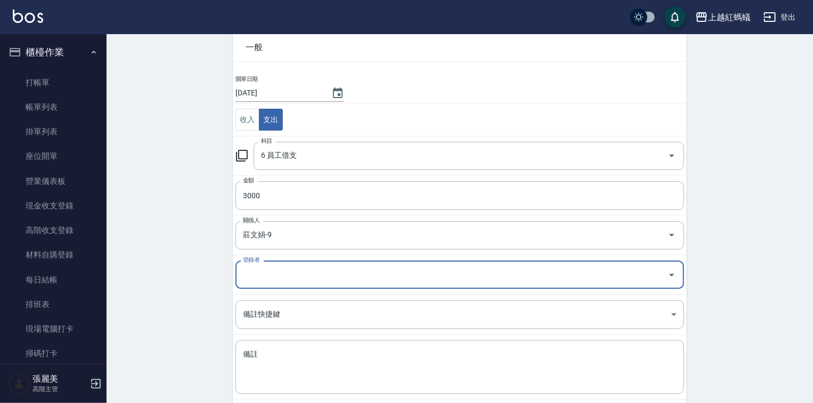
scroll to position [106, 0]
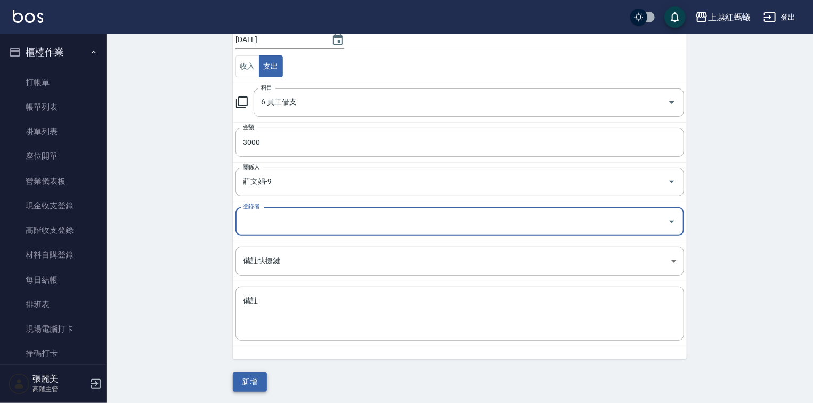
click at [245, 376] on button "新增" at bounding box center [250, 382] width 34 height 20
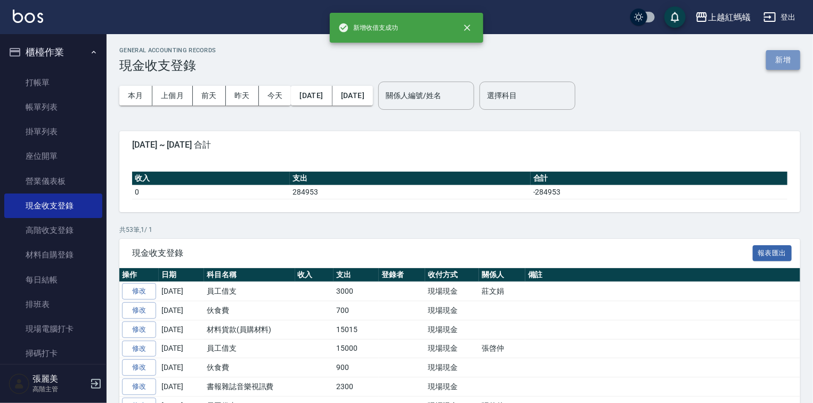
click at [779, 59] on button "新增" at bounding box center [783, 60] width 34 height 20
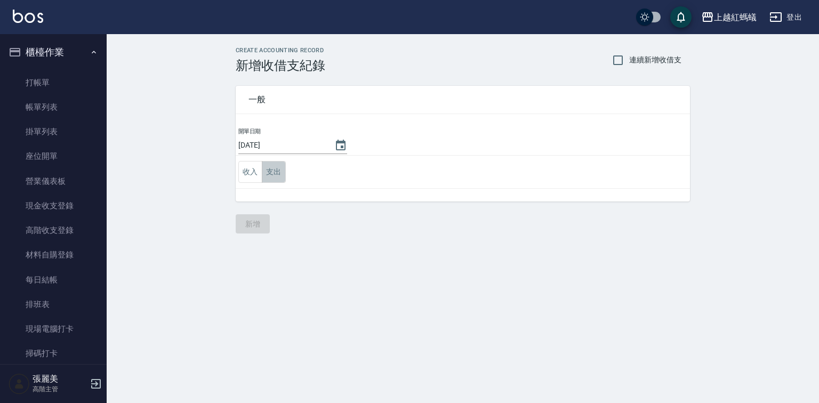
click at [282, 168] on button "支出" at bounding box center [274, 172] width 24 height 22
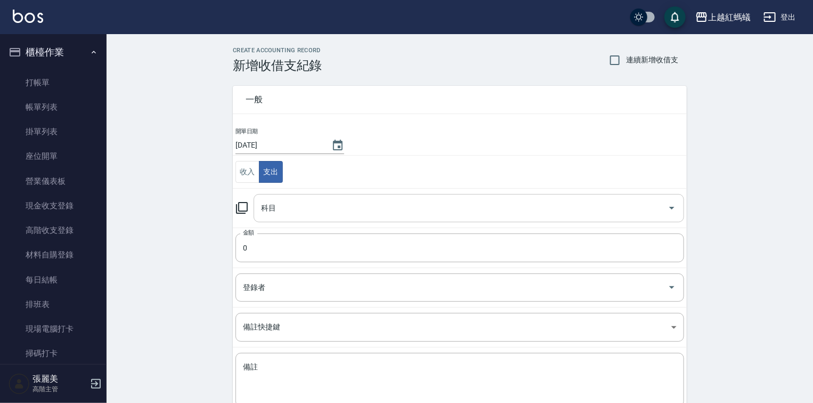
click at [281, 203] on input "科目" at bounding box center [461, 208] width 405 height 19
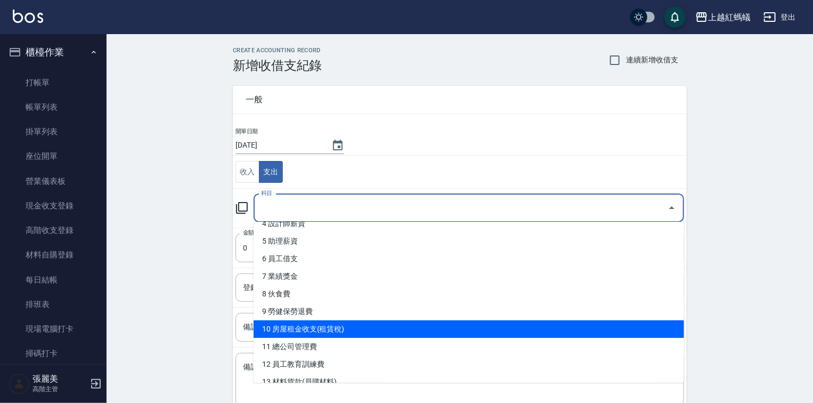
scroll to position [171, 0]
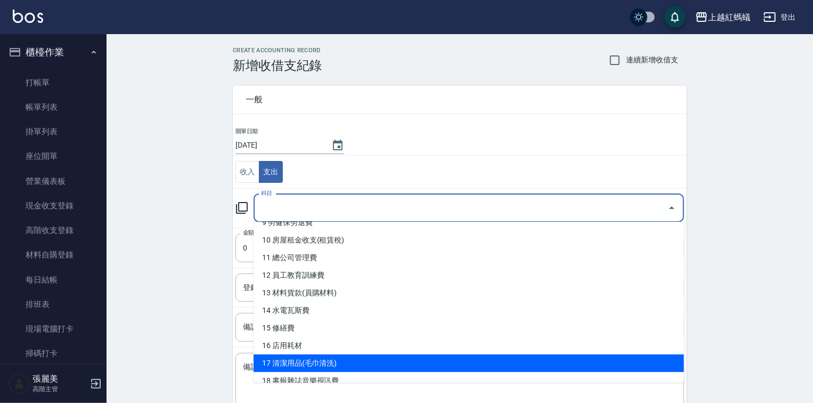
click at [318, 357] on li "17 清潔用品(毛巾清洗)" at bounding box center [469, 363] width 431 height 18
type input "17 清潔用品(毛巾清洗)"
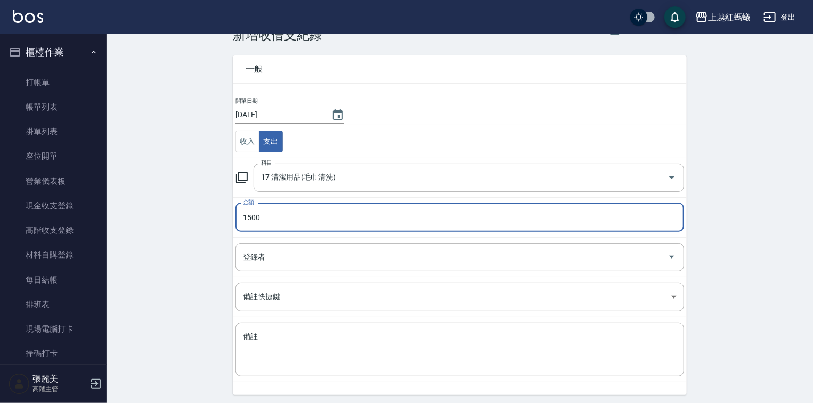
scroll to position [66, 0]
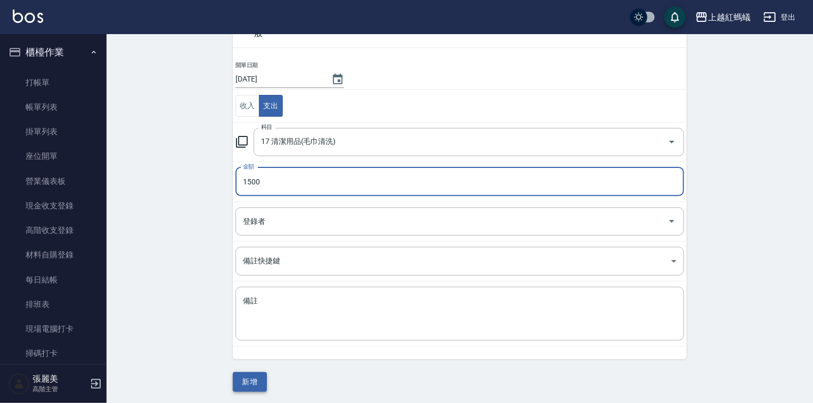
type input "1500"
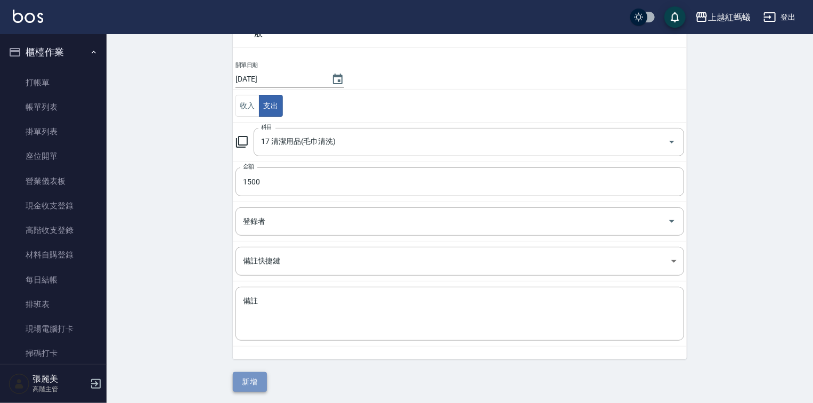
click at [258, 373] on button "新增" at bounding box center [250, 382] width 34 height 20
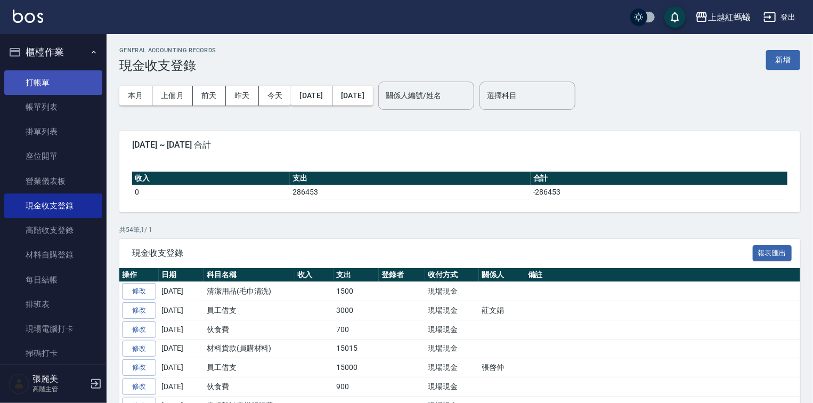
click at [55, 79] on link "打帳單" at bounding box center [53, 82] width 98 height 25
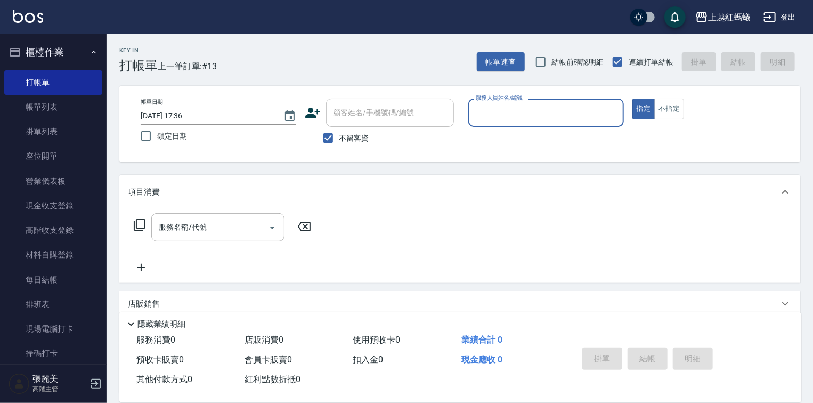
click at [527, 113] on input "服務人員姓名/編號" at bounding box center [546, 112] width 146 height 19
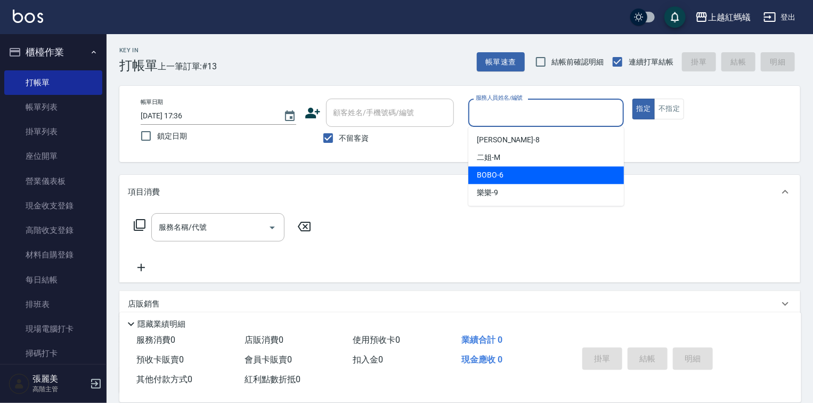
click at [516, 175] on div "BOBO -6" at bounding box center [547, 175] width 156 height 18
type input "BOBO-6"
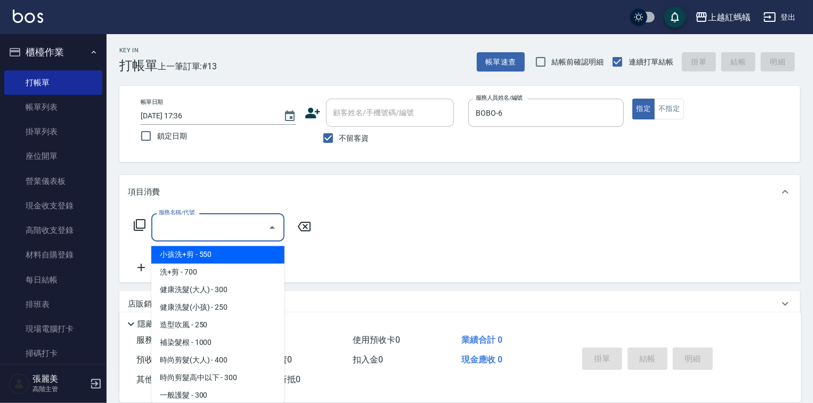
click at [239, 225] on input "服務名稱/代號" at bounding box center [210, 227] width 108 height 19
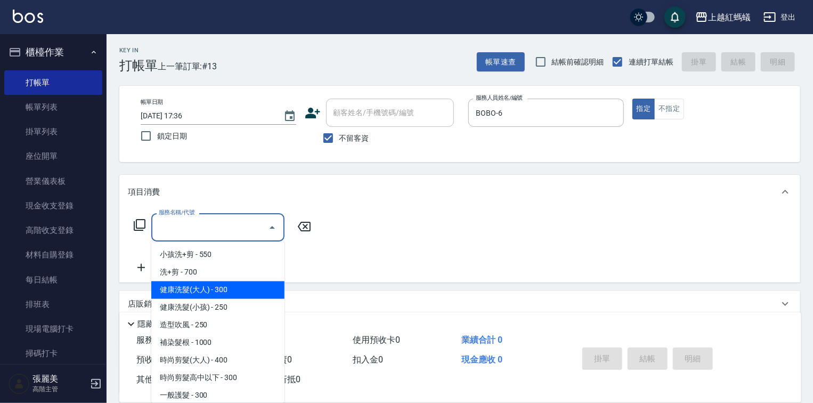
click at [249, 293] on span "健康洗髮(大人) - 300" at bounding box center [217, 290] width 133 height 18
type input "健康洗髮(大人)(201)"
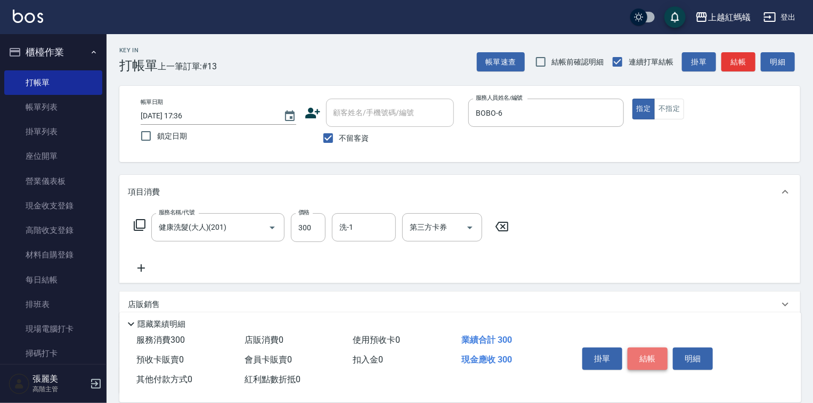
click at [647, 358] on button "結帳" at bounding box center [648, 359] width 40 height 22
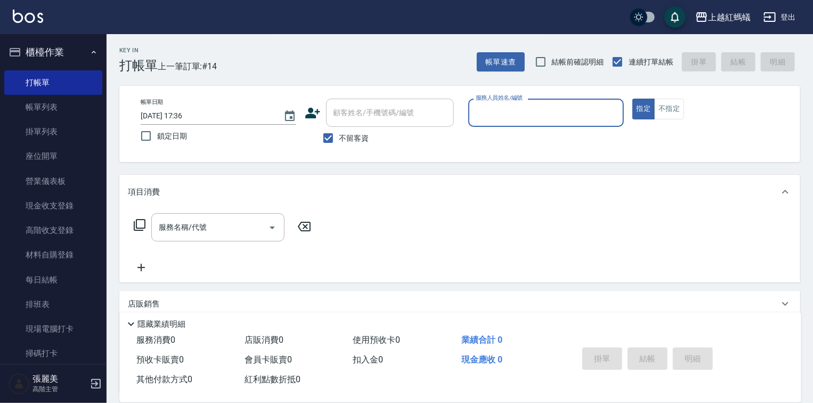
click at [512, 108] on input "服務人員姓名/編號" at bounding box center [546, 112] width 146 height 19
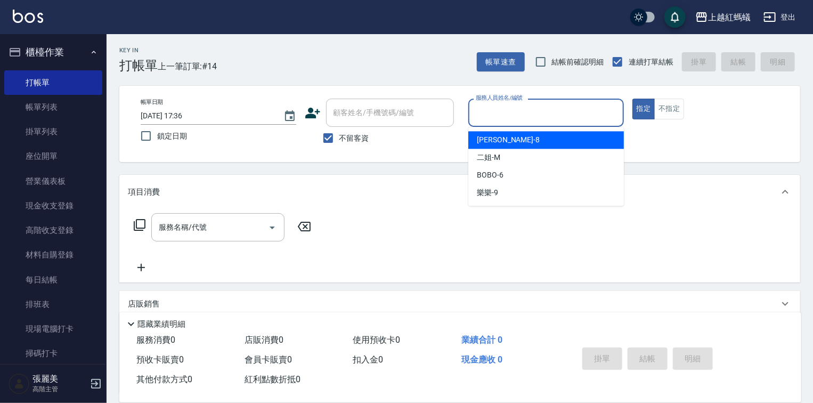
click at [482, 139] on span "[PERSON_NAME] -8" at bounding box center [508, 139] width 63 height 11
type input "[PERSON_NAME]-8"
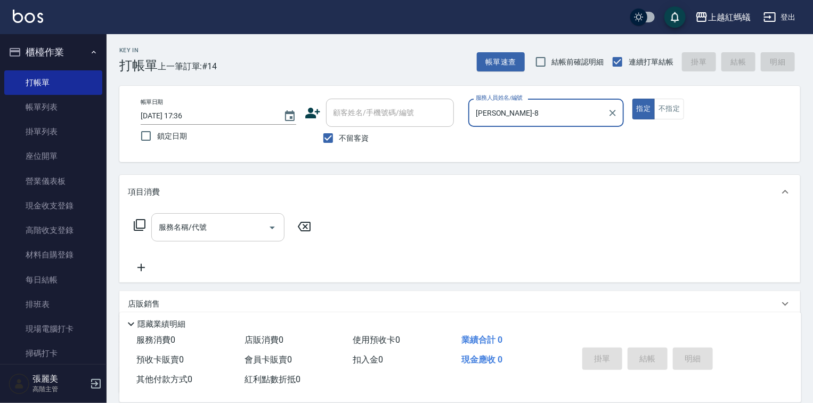
click at [236, 232] on input "服務名稱/代號" at bounding box center [210, 227] width 108 height 19
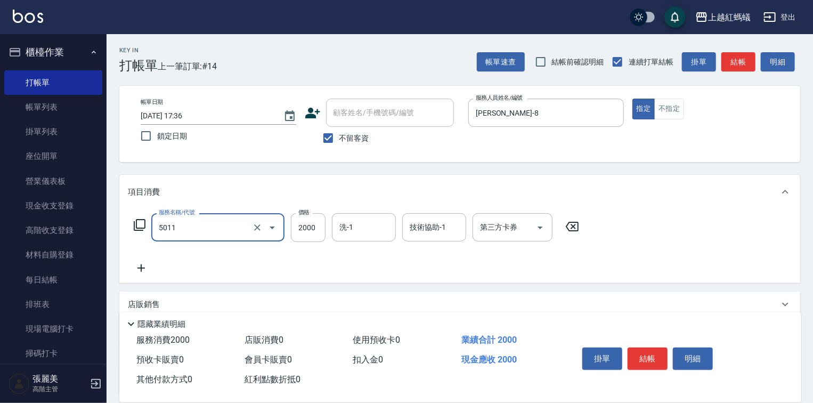
type input "桑多麗燙(短)(5011)"
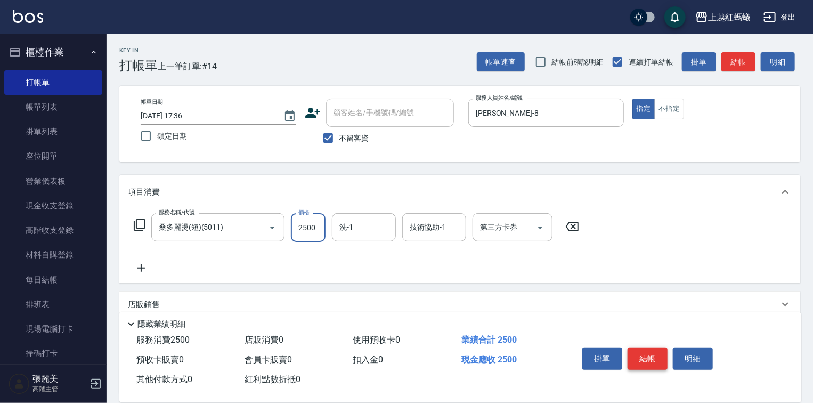
type input "2500"
click at [658, 365] on button "結帳" at bounding box center [648, 359] width 40 height 22
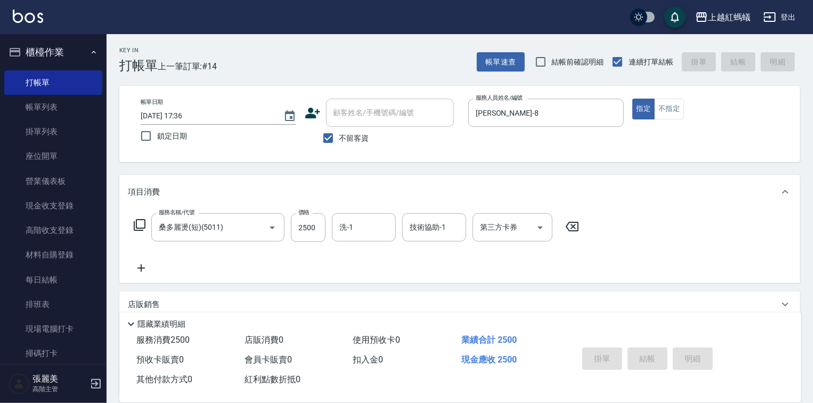
type input "[DATE] 17:49"
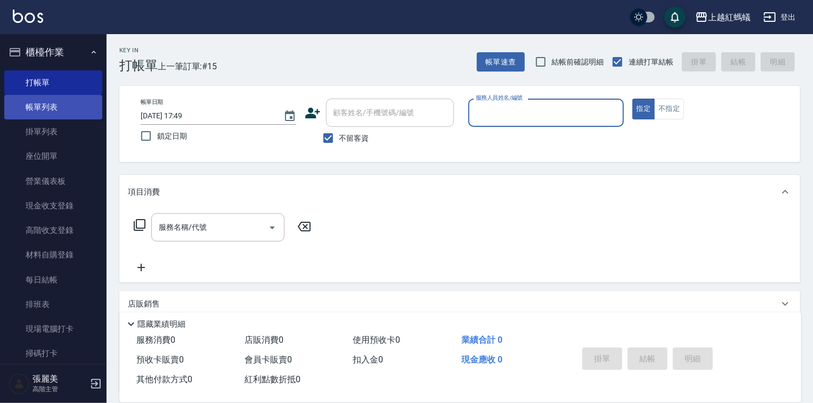
click at [51, 111] on link "帳單列表" at bounding box center [53, 107] width 98 height 25
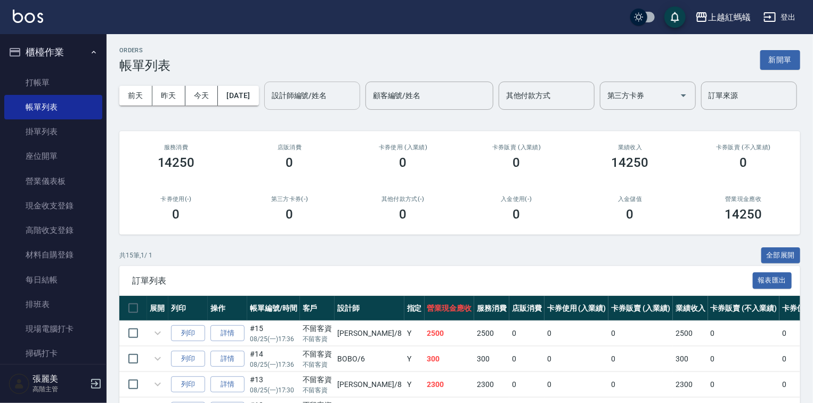
click at [264, 110] on div "設計師編號/姓名 設計師編號/姓名" at bounding box center [312, 96] width 96 height 28
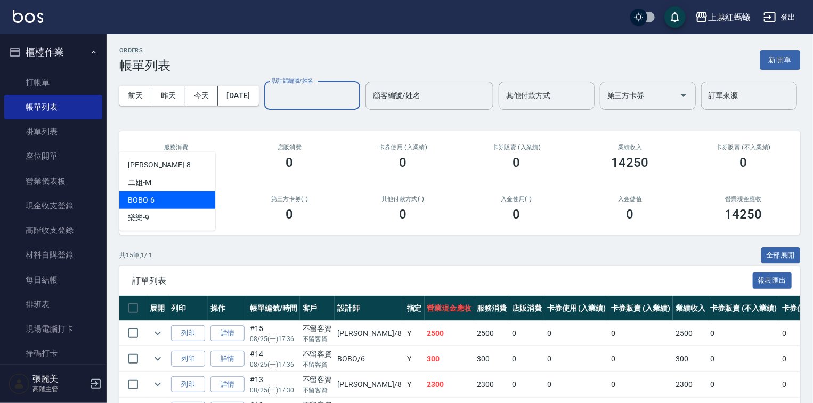
click at [165, 207] on div "BOBO -6" at bounding box center [167, 200] width 96 height 18
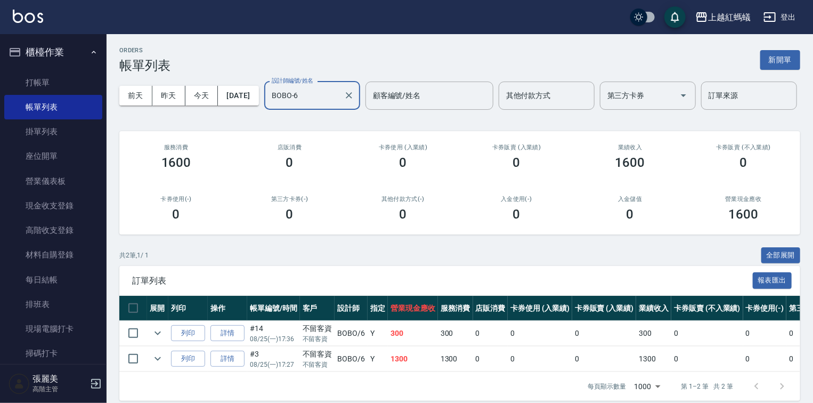
click at [269, 105] on input "BOBO-6" at bounding box center [304, 95] width 70 height 19
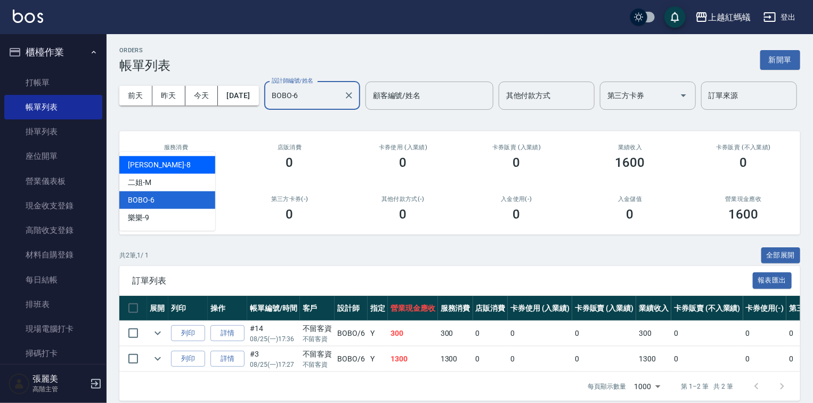
click at [159, 167] on div "[PERSON_NAME] -8" at bounding box center [167, 165] width 96 height 18
type input "[PERSON_NAME]-8"
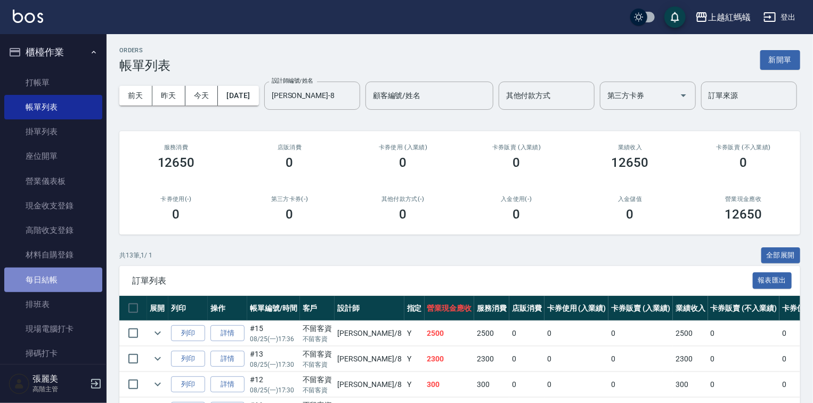
click at [67, 277] on link "每日結帳" at bounding box center [53, 280] width 98 height 25
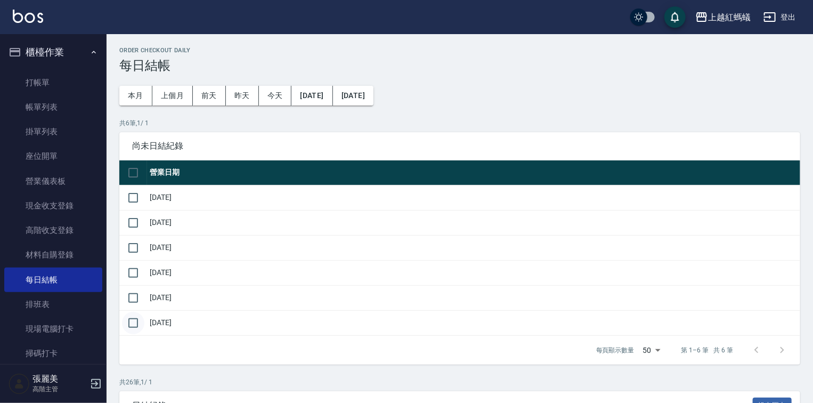
click at [133, 323] on input "checkbox" at bounding box center [133, 323] width 22 height 22
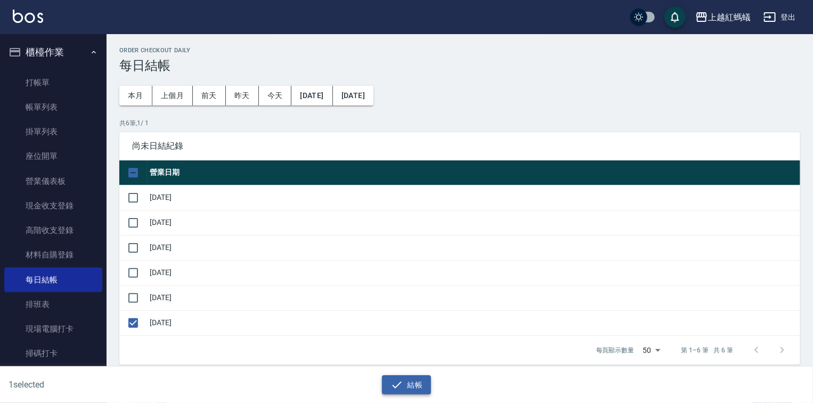
click at [397, 386] on icon "button" at bounding box center [397, 384] width 10 height 7
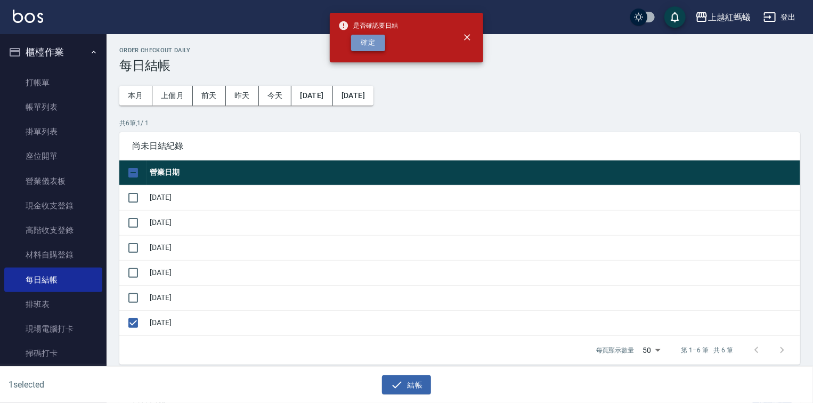
click at [361, 45] on button "確定" at bounding box center [368, 43] width 34 height 17
checkbox input "false"
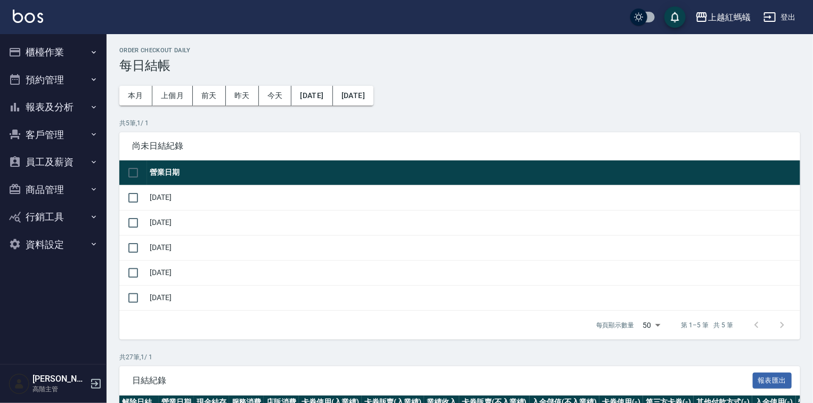
click at [47, 107] on button "報表及分析" at bounding box center [53, 107] width 98 height 28
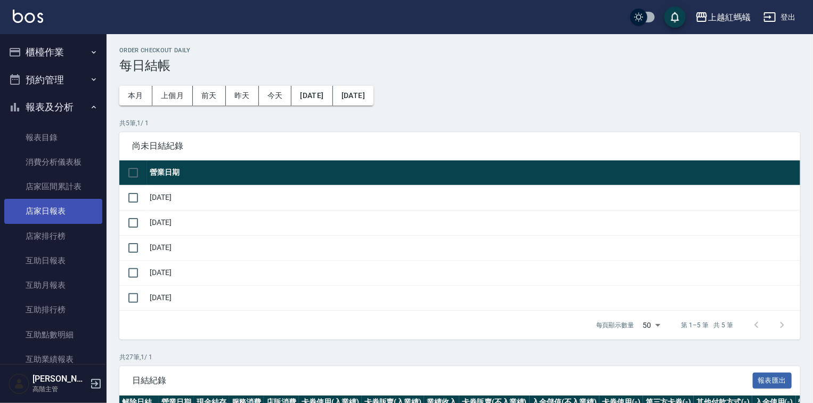
click at [52, 207] on link "店家日報表" at bounding box center [53, 211] width 98 height 25
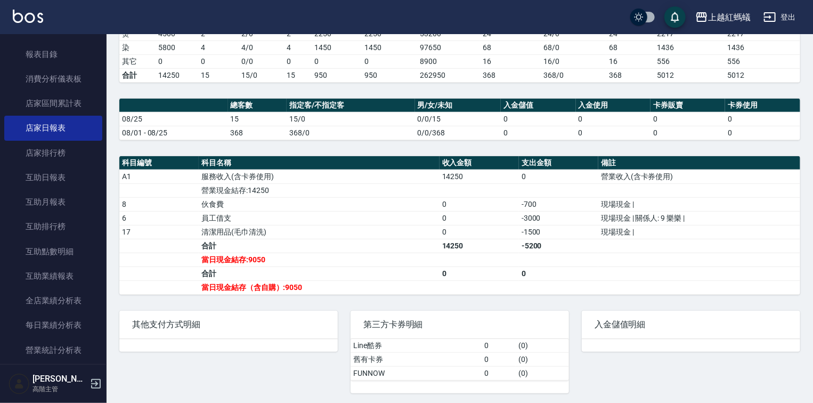
scroll to position [213, 0]
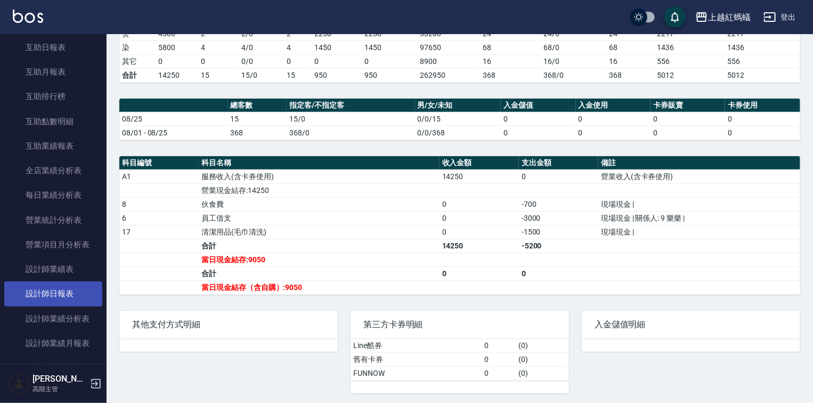
click at [36, 293] on link "設計師日報表" at bounding box center [53, 293] width 98 height 25
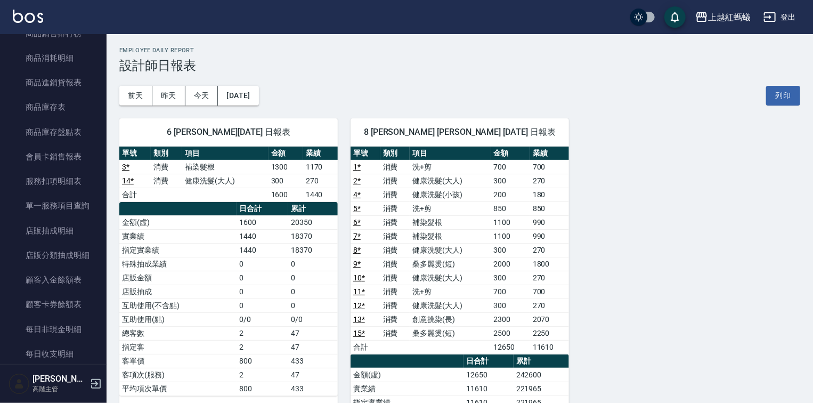
scroll to position [938, 0]
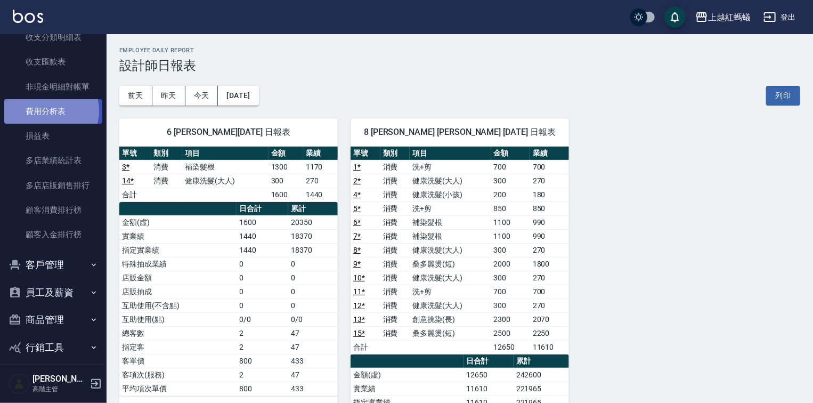
click at [44, 111] on link "費用分析表" at bounding box center [53, 111] width 98 height 25
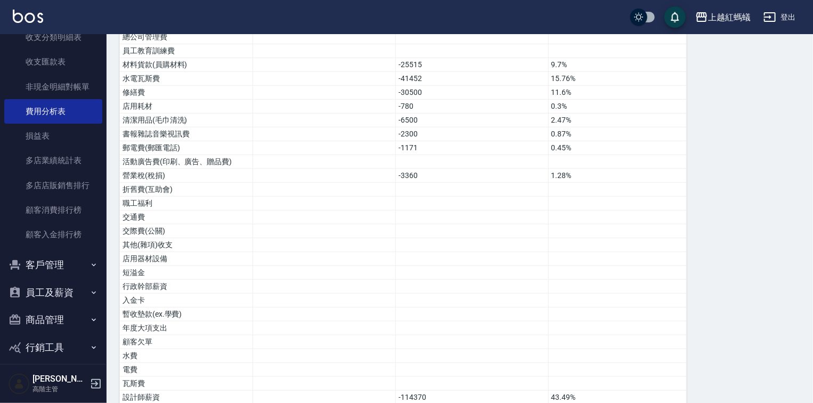
scroll to position [517, 0]
